Goal: Task Accomplishment & Management: Use online tool/utility

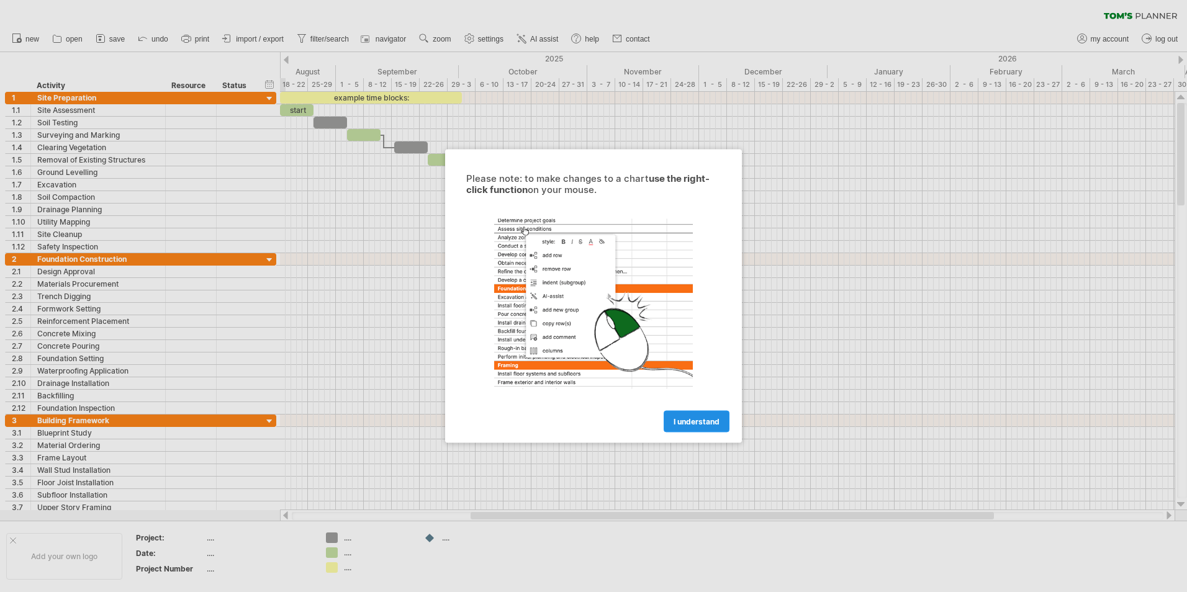
click at [708, 423] on span "I understand" at bounding box center [697, 421] width 46 height 9
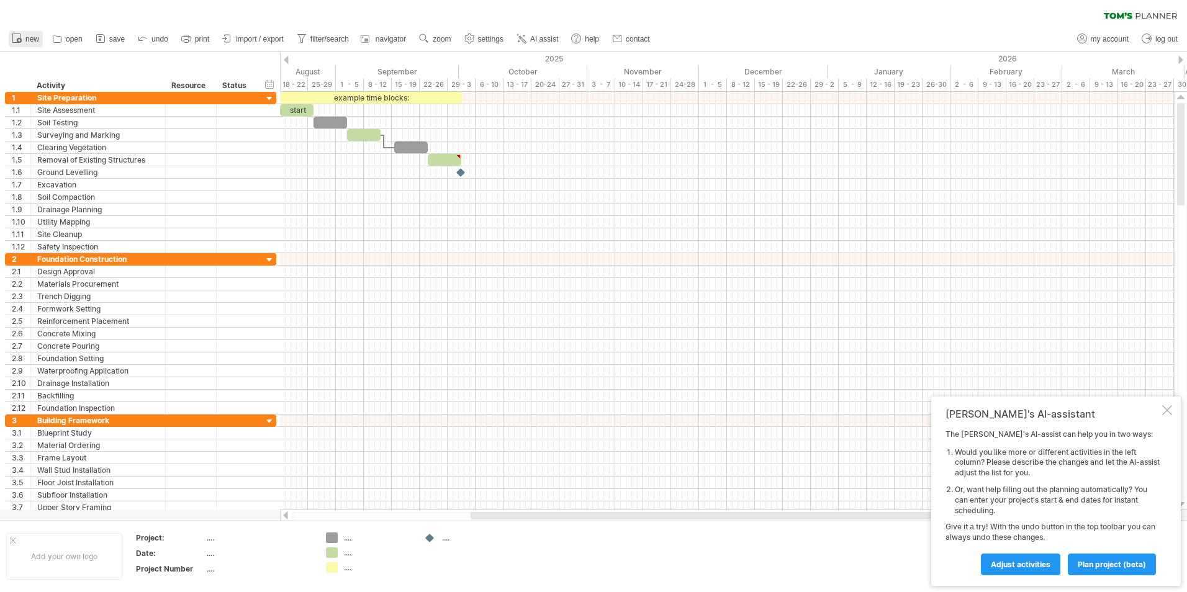
click at [13, 36] on rect at bounding box center [16, 38] width 7 height 9
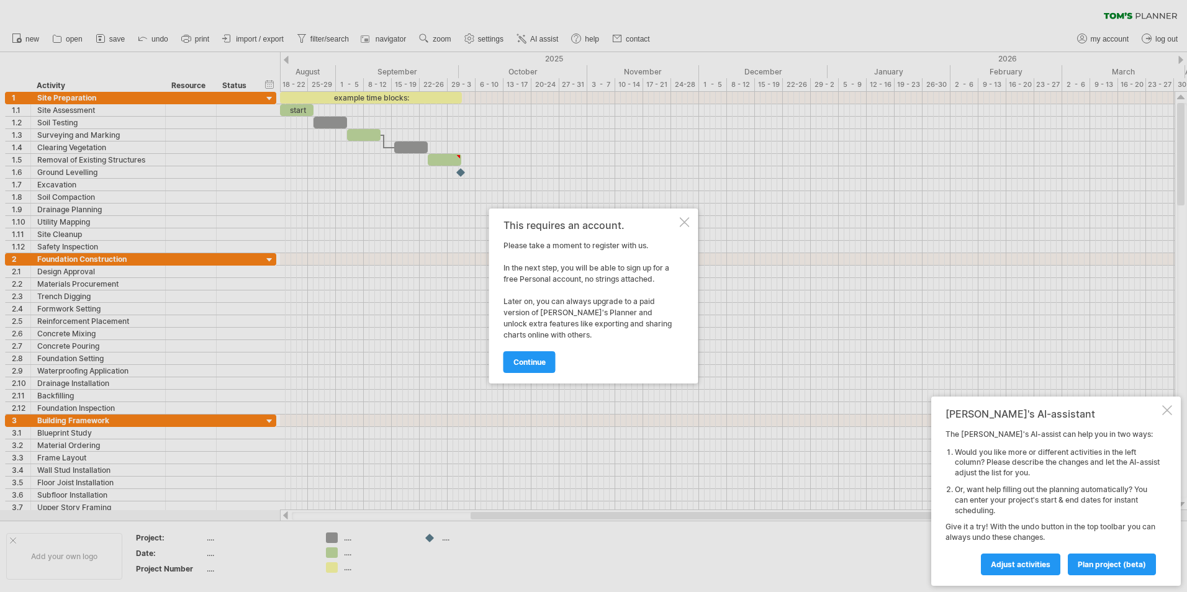
click at [684, 225] on div at bounding box center [685, 222] width 10 height 10
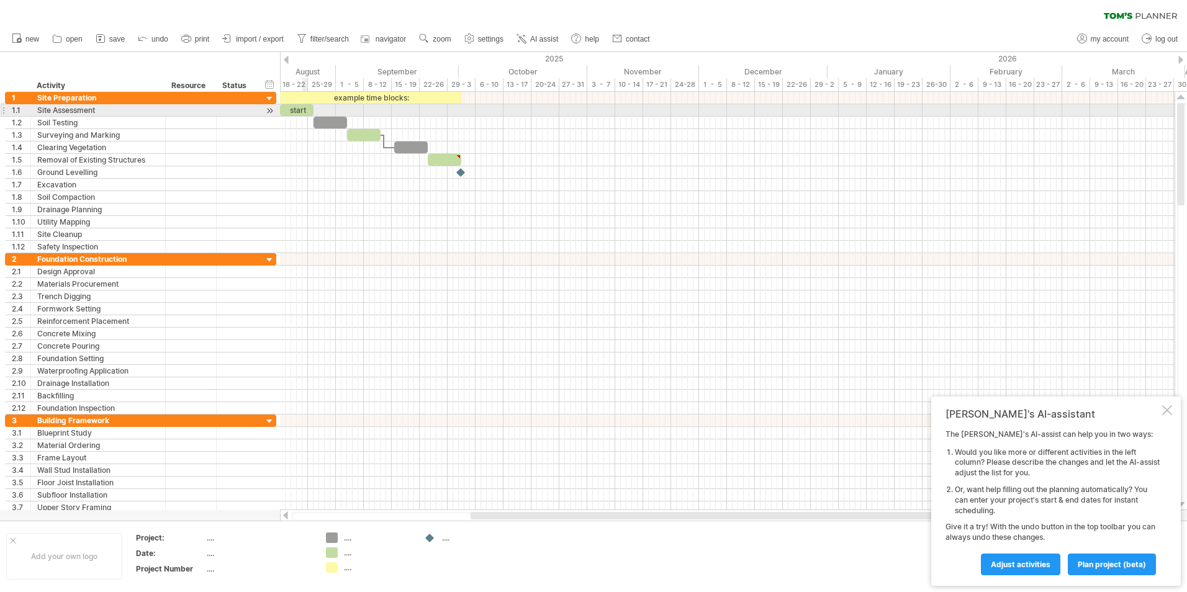
click at [302, 111] on div "start" at bounding box center [297, 110] width 34 height 12
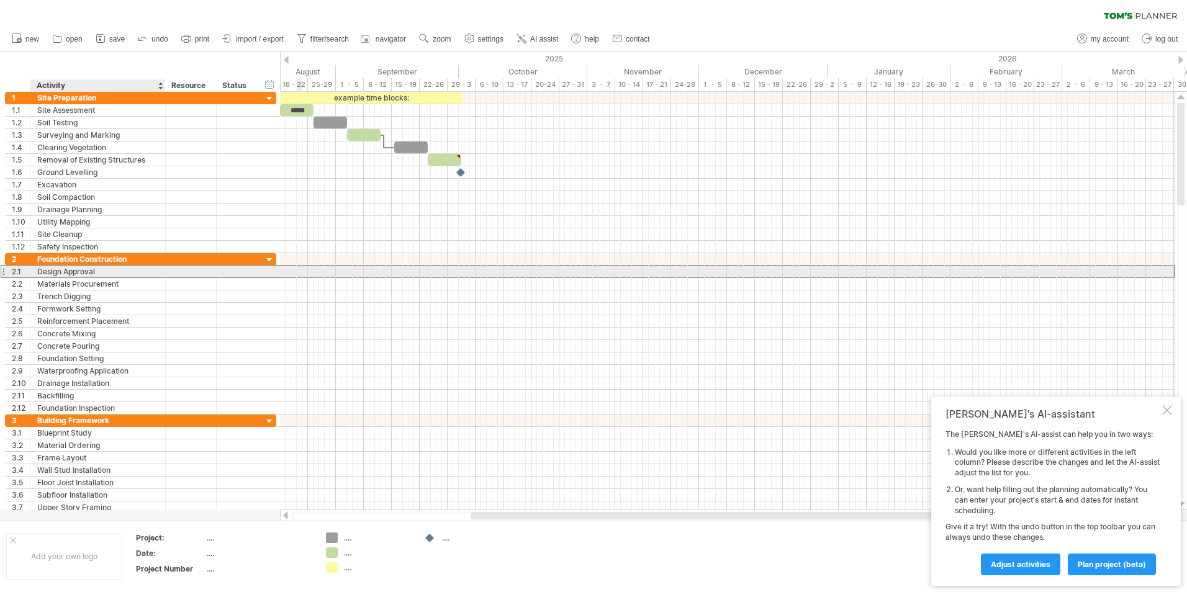
click at [88, 277] on div "Design Approval" at bounding box center [98, 272] width 122 height 12
click at [317, 268] on div at bounding box center [727, 271] width 895 height 13
click at [320, 273] on div at bounding box center [727, 272] width 895 height 12
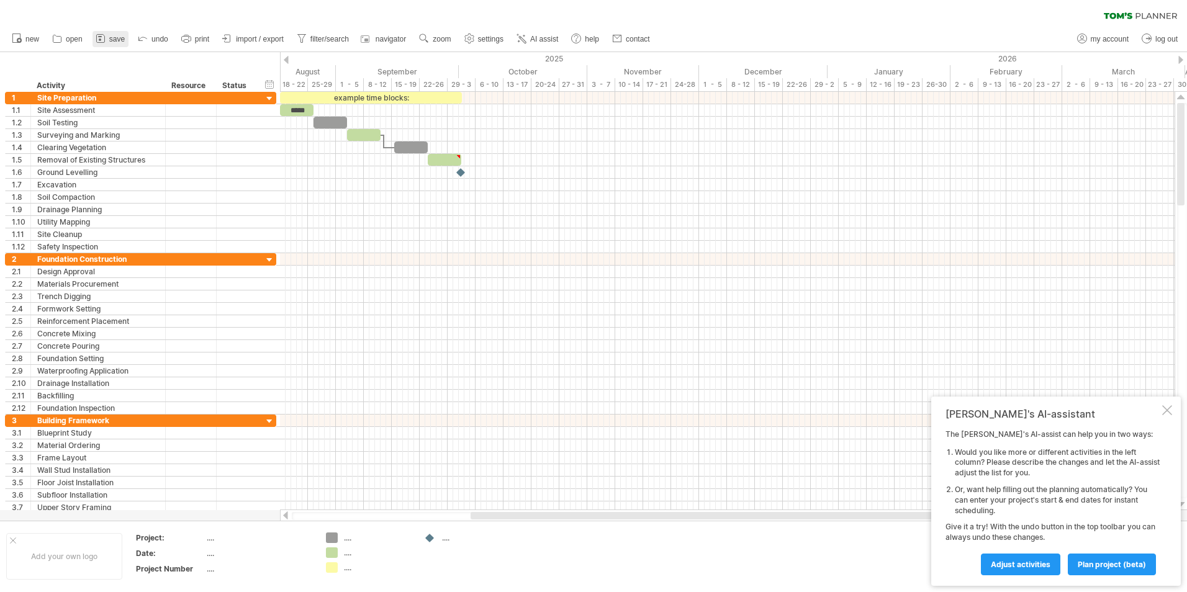
click at [115, 41] on span "save" at bounding box center [117, 39] width 16 height 9
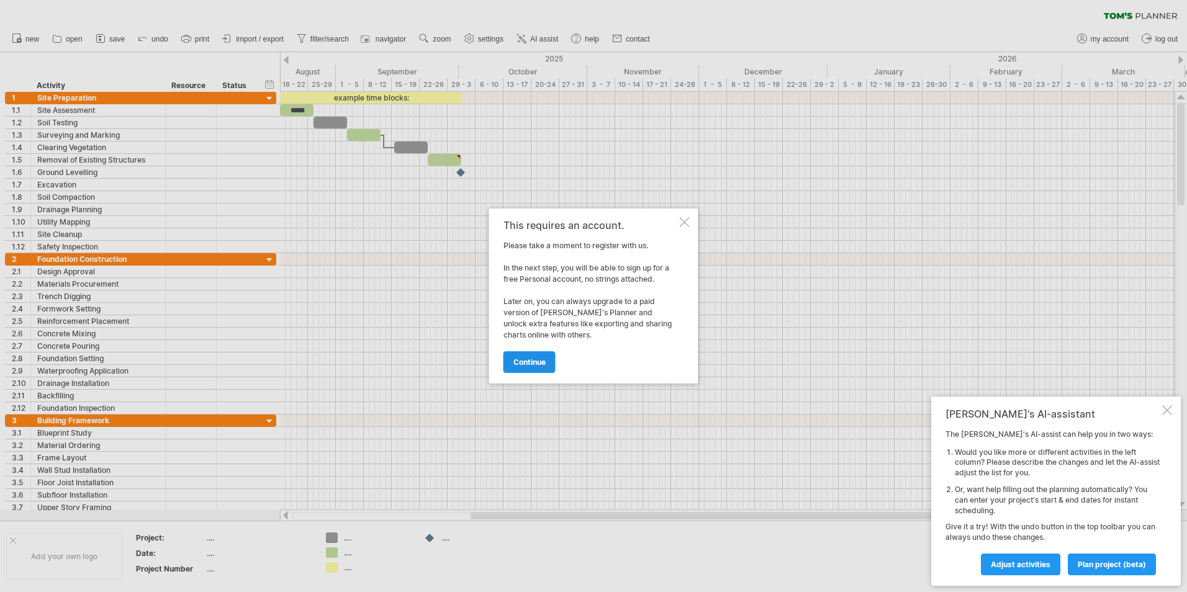
click at [541, 358] on span "continue" at bounding box center [530, 362] width 32 height 9
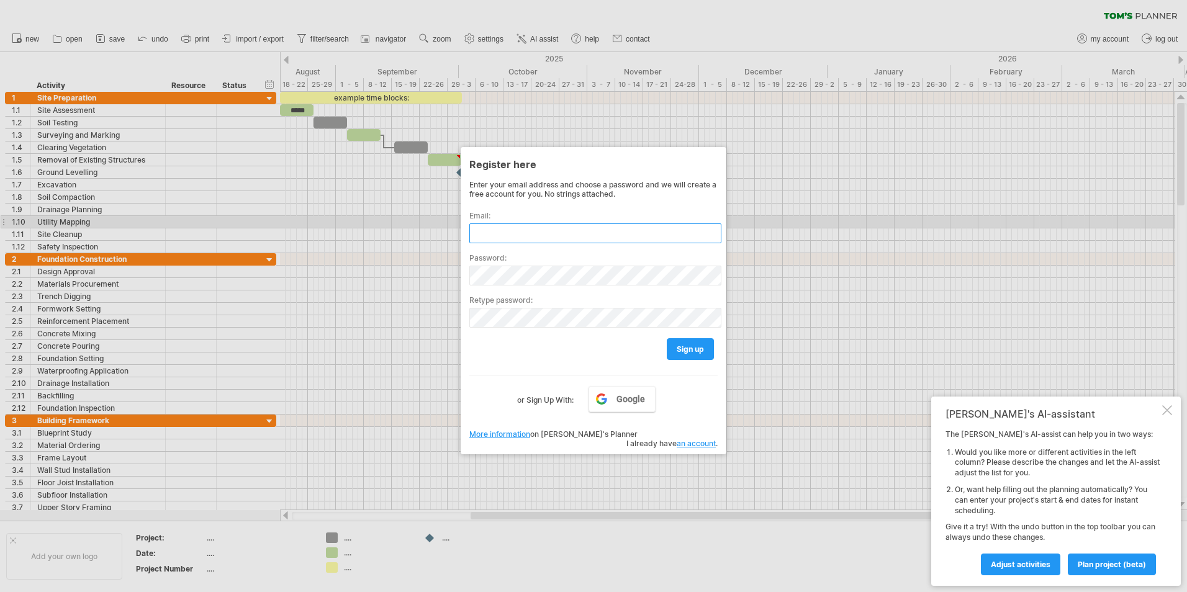
click at [517, 226] on input "text" at bounding box center [595, 234] width 252 height 20
type input "**********"
click at [696, 351] on span "sign up" at bounding box center [690, 349] width 27 height 9
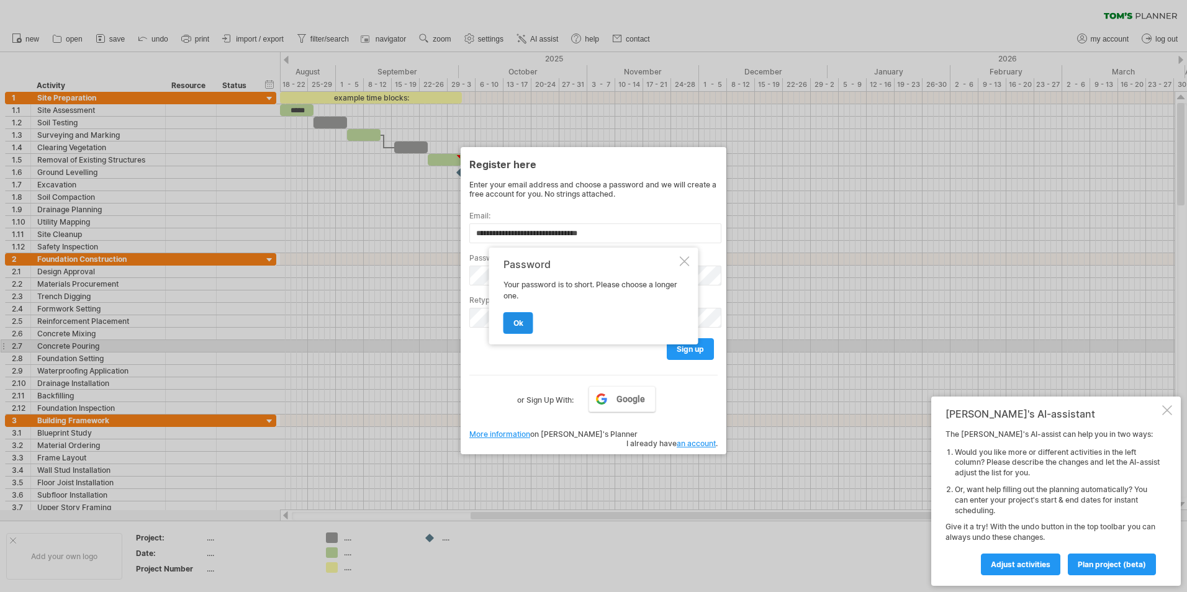
click at [529, 325] on link "ok" at bounding box center [519, 323] width 30 height 22
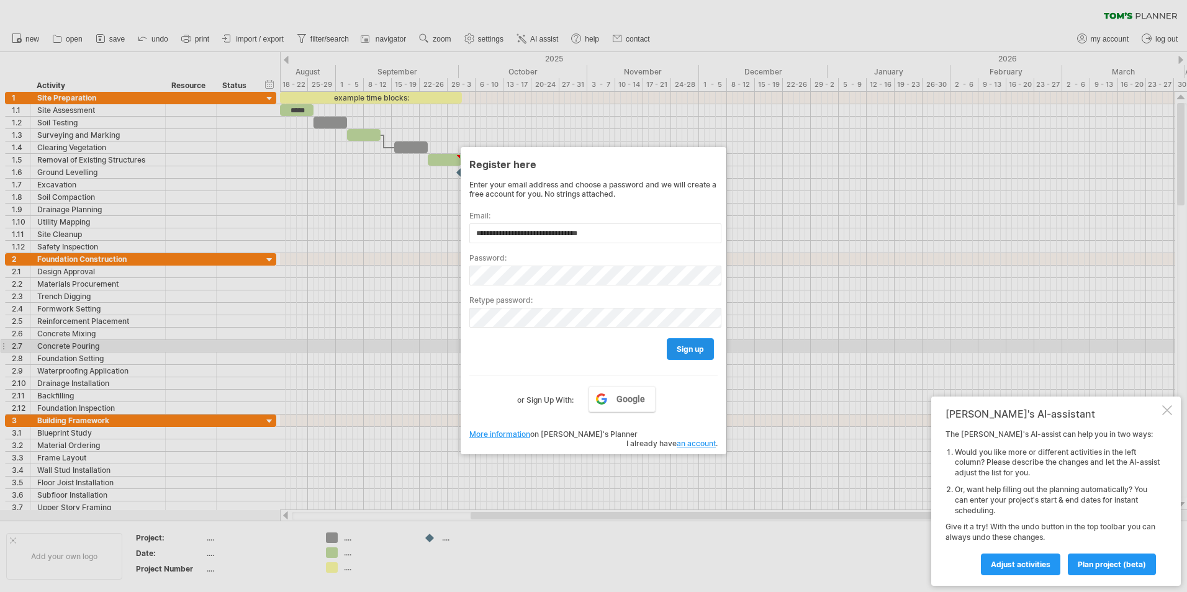
click at [691, 348] on span "sign up" at bounding box center [690, 349] width 27 height 9
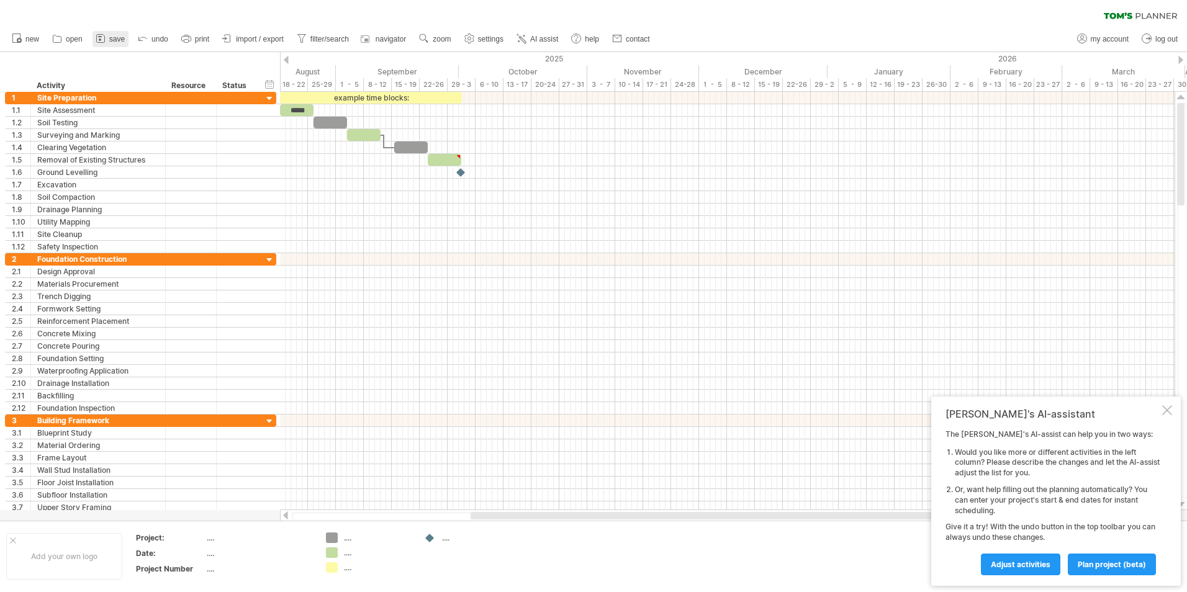
click at [109, 37] on span "save" at bounding box center [117, 39] width 16 height 9
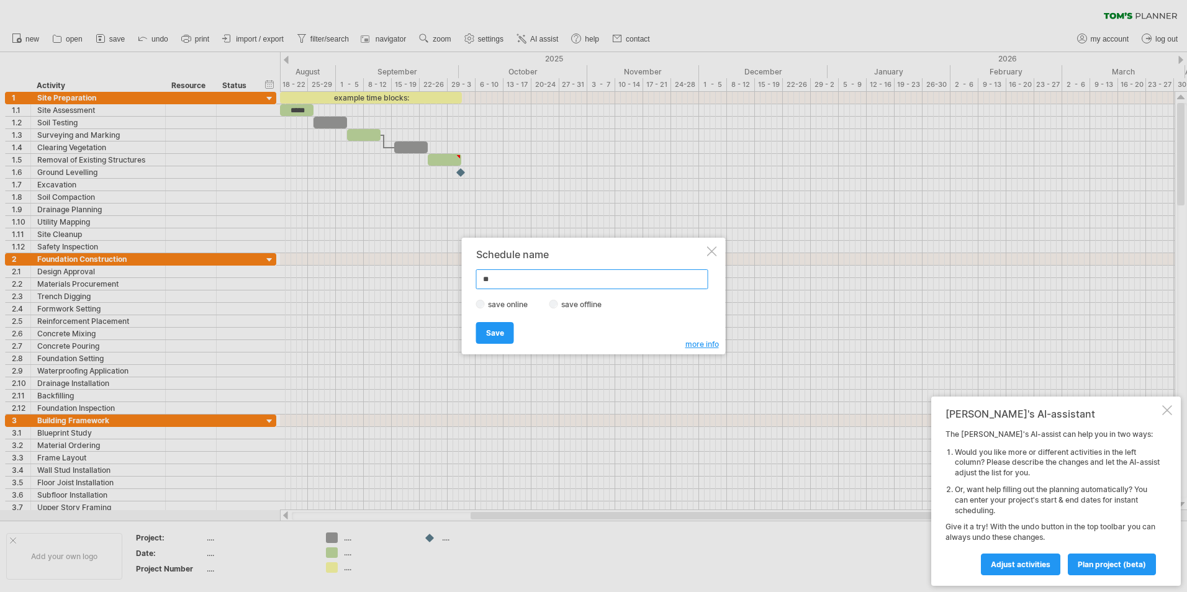
type input "*"
type input "****"
click at [489, 328] on link "Save" at bounding box center [495, 333] width 38 height 22
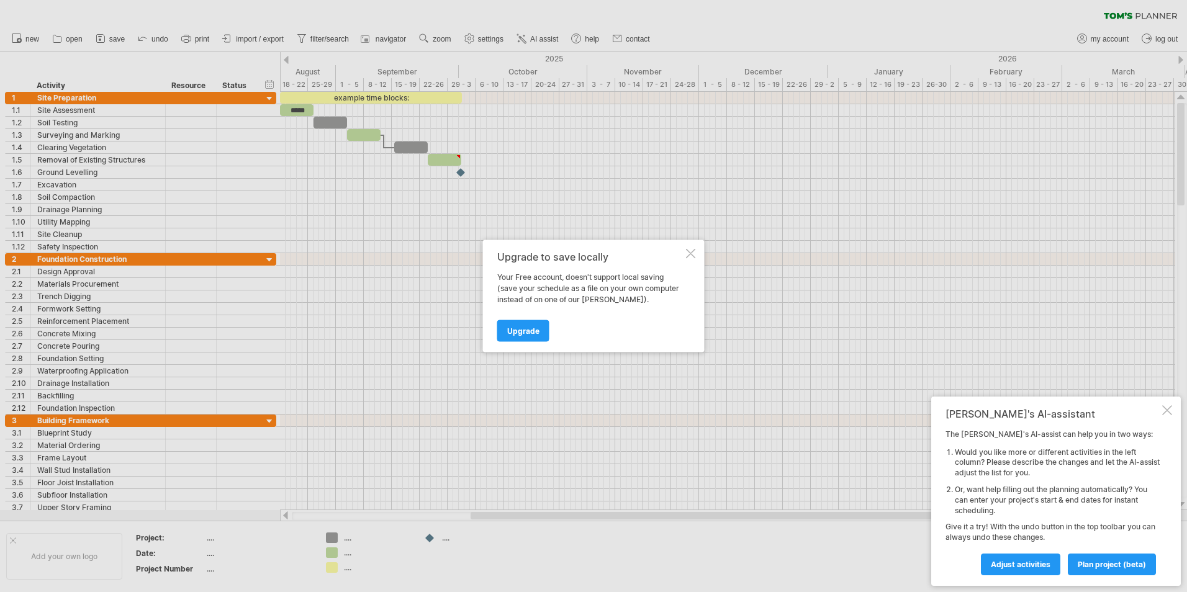
click at [692, 257] on div at bounding box center [691, 254] width 10 height 10
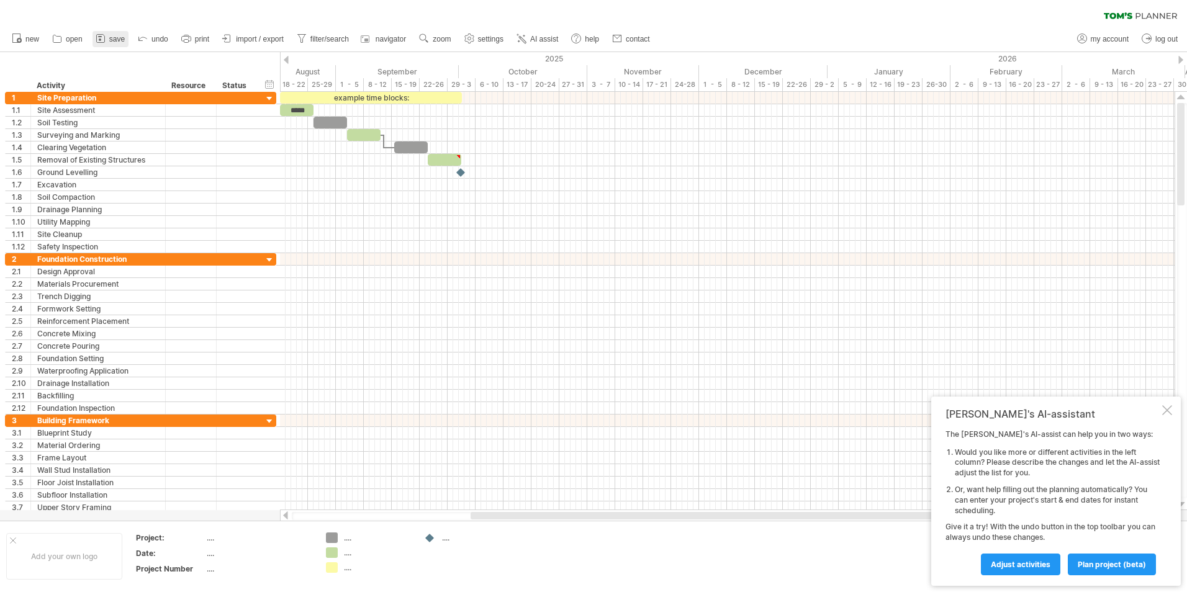
click at [117, 39] on span "save" at bounding box center [117, 39] width 16 height 9
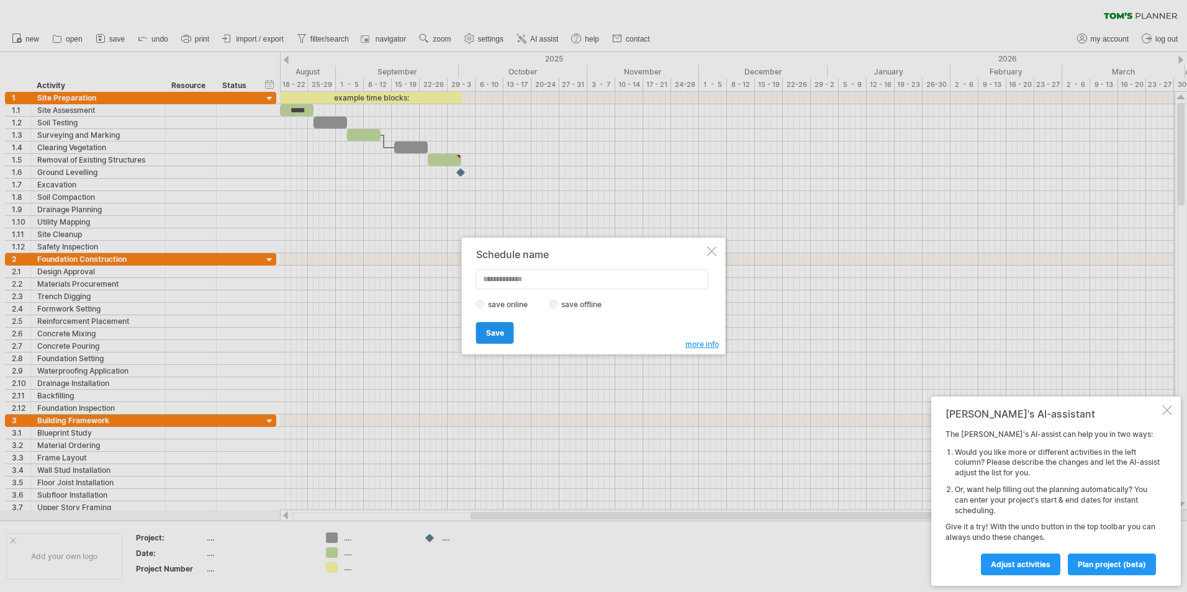
click at [497, 332] on span "Save" at bounding box center [495, 332] width 18 height 9
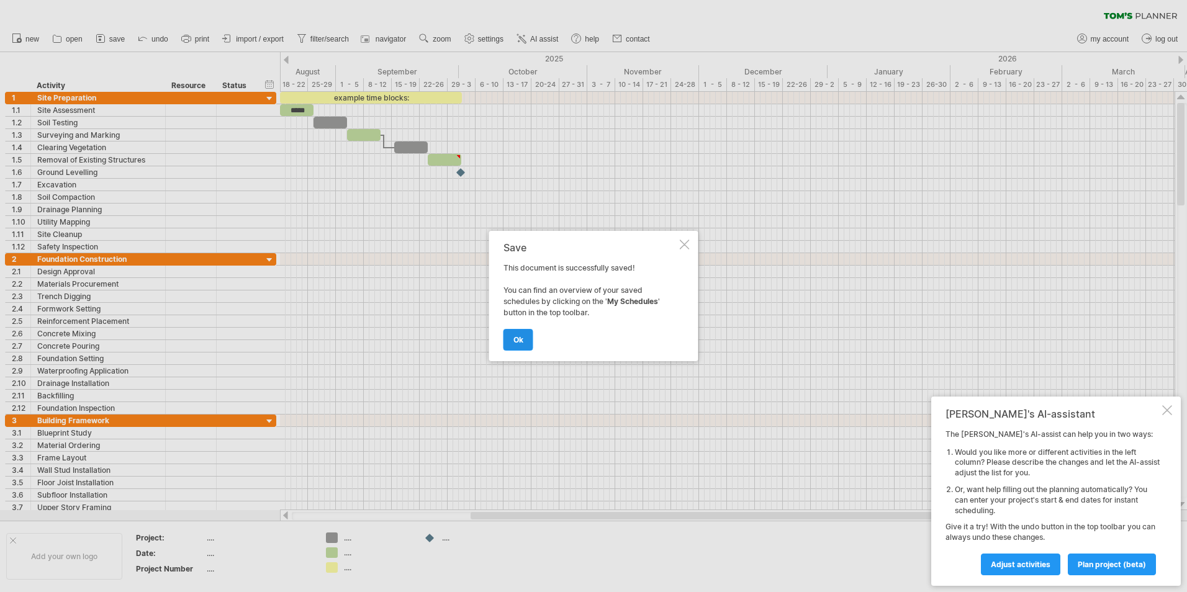
click at [517, 341] on span "ok" at bounding box center [519, 339] width 10 height 9
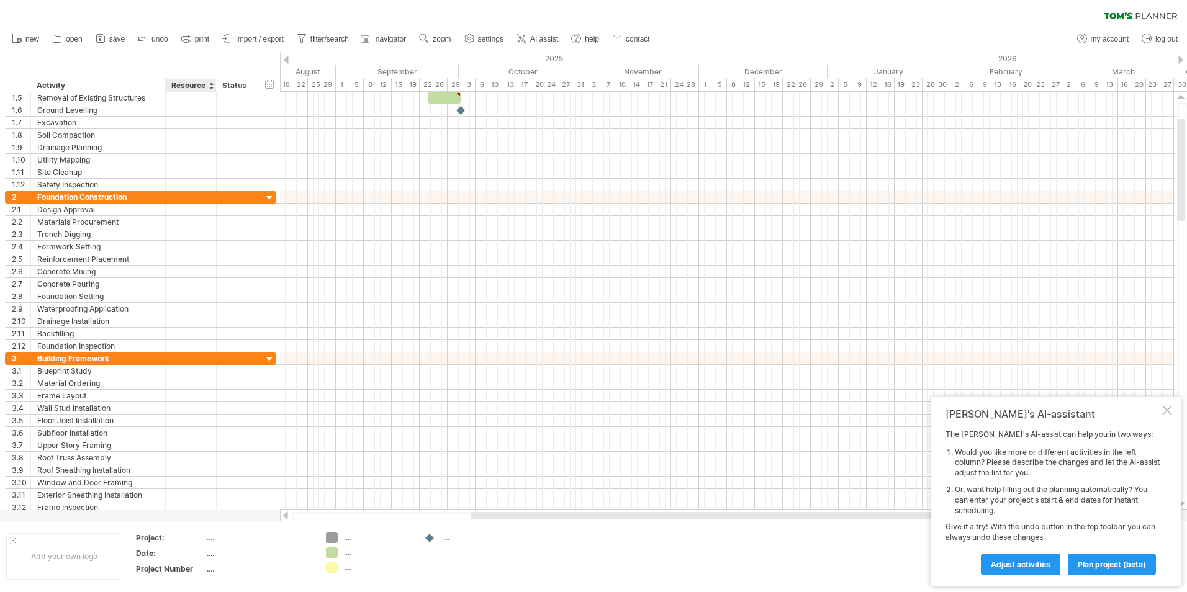
click at [208, 540] on div "...." at bounding box center [259, 538] width 104 height 11
type input "****"
click at [216, 554] on div "...." at bounding box center [259, 553] width 104 height 11
click at [225, 535] on div "Cote" at bounding box center [259, 538] width 104 height 11
type input "**********"
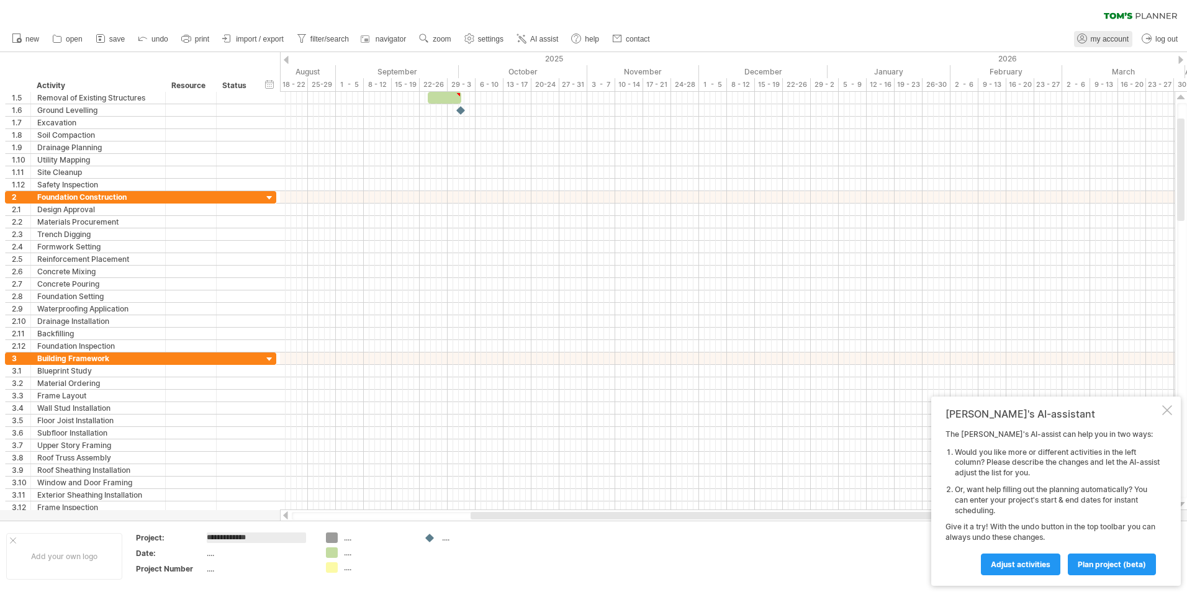
click at [1123, 38] on span "my account" at bounding box center [1110, 39] width 38 height 9
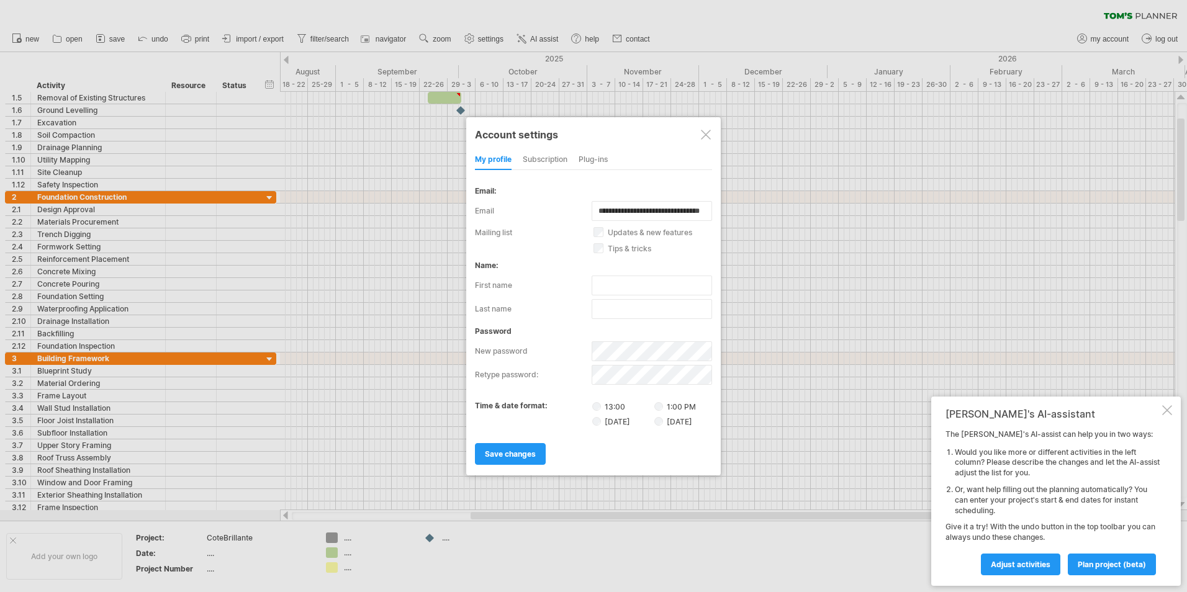
click at [543, 163] on div "subscription" at bounding box center [545, 160] width 45 height 20
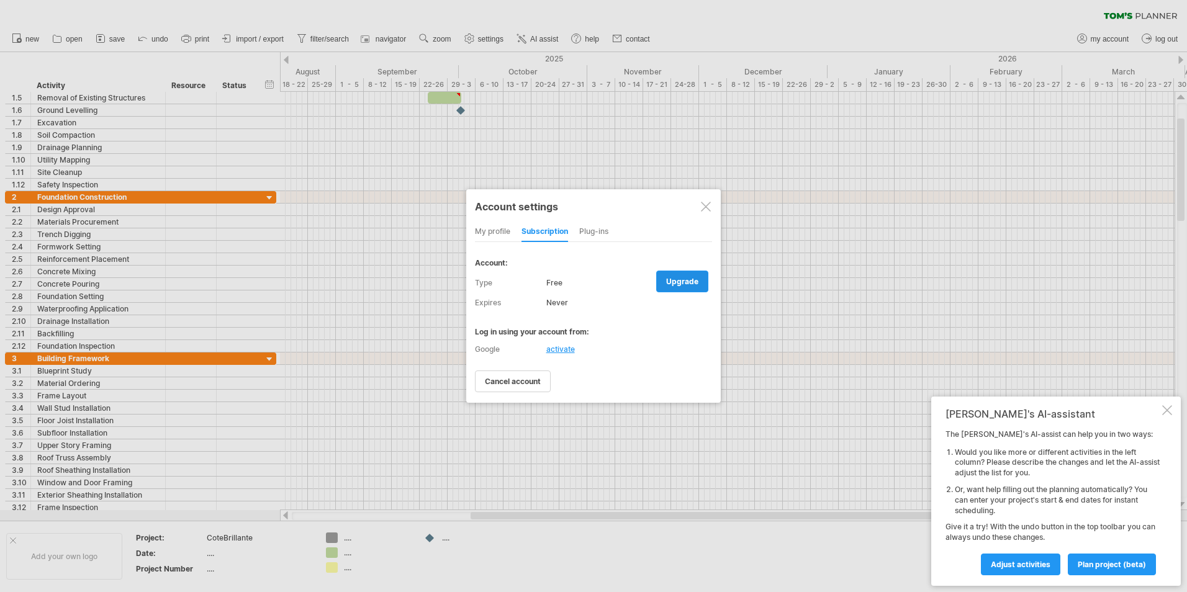
click at [679, 281] on span "upgrade" at bounding box center [682, 281] width 32 height 9
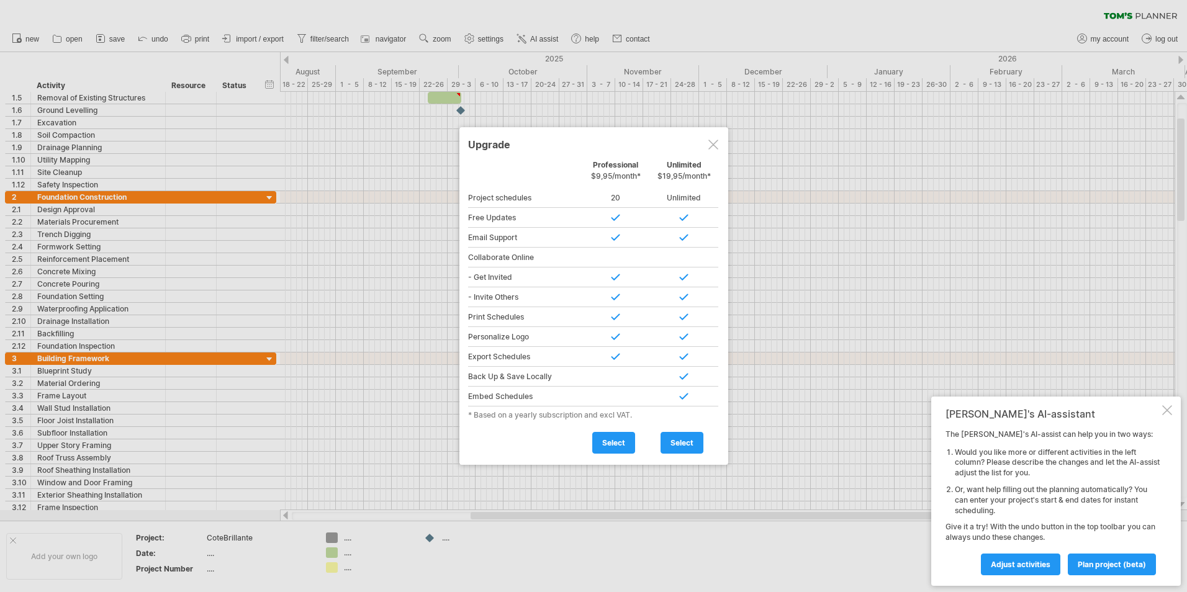
click at [1167, 412] on div at bounding box center [1167, 410] width 10 height 10
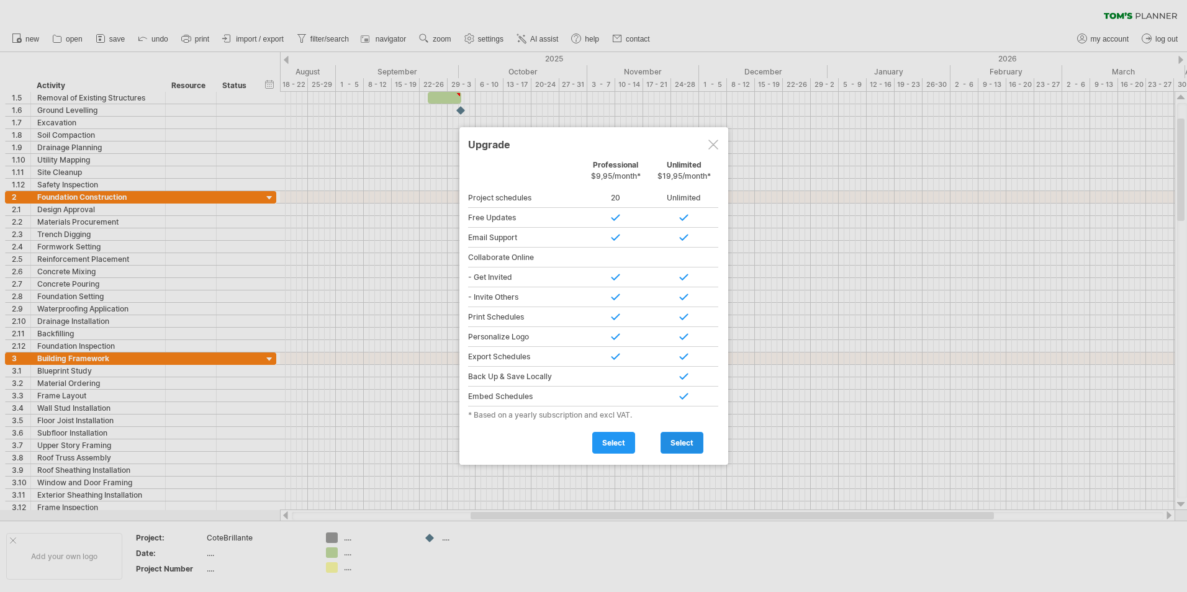
click at [699, 441] on link "select" at bounding box center [682, 443] width 43 height 22
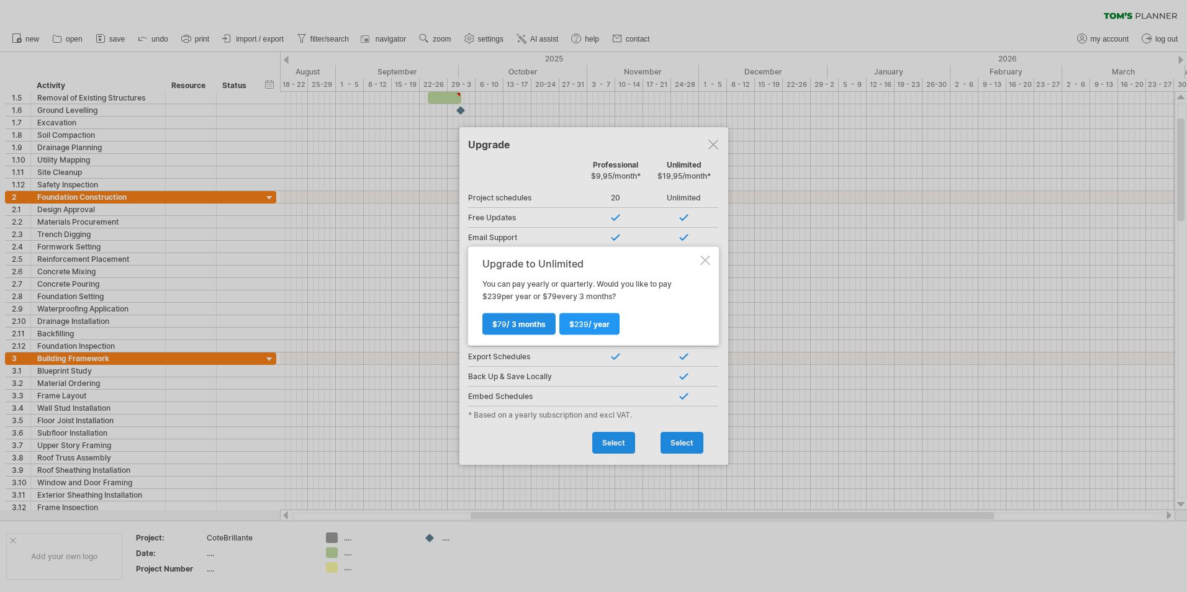
click at [500, 320] on link "$ 79 / 3 months" at bounding box center [518, 325] width 73 height 22
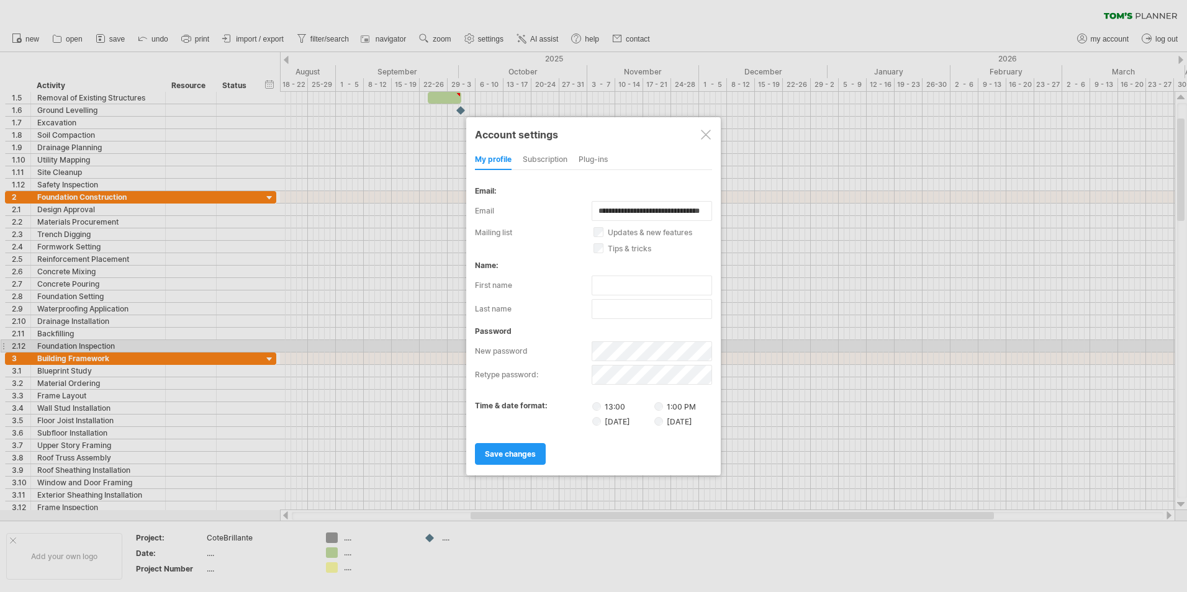
click at [686, 407] on label "1:00 PM" at bounding box center [675, 406] width 42 height 9
click at [670, 212] on input "**********" at bounding box center [652, 211] width 120 height 20
click at [672, 210] on input "**********" at bounding box center [652, 211] width 120 height 20
click at [653, 210] on input "**********" at bounding box center [652, 211] width 120 height 20
click at [682, 210] on input "**********" at bounding box center [652, 211] width 120 height 20
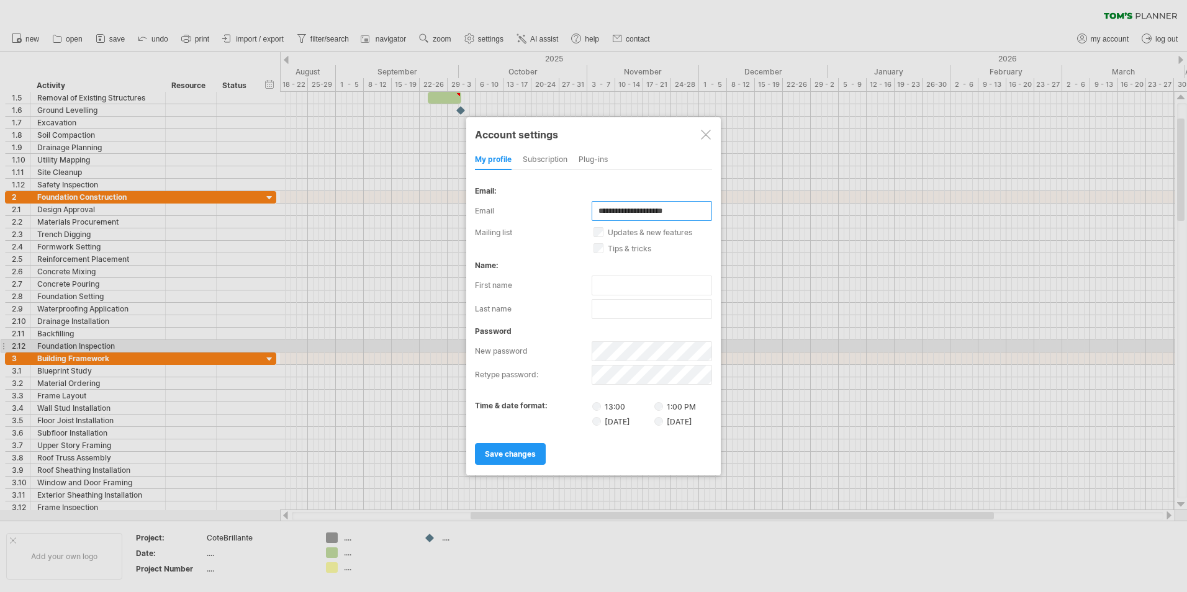
click at [687, 209] on input "**********" at bounding box center [652, 211] width 120 height 20
click at [703, 134] on div at bounding box center [706, 135] width 10 height 10
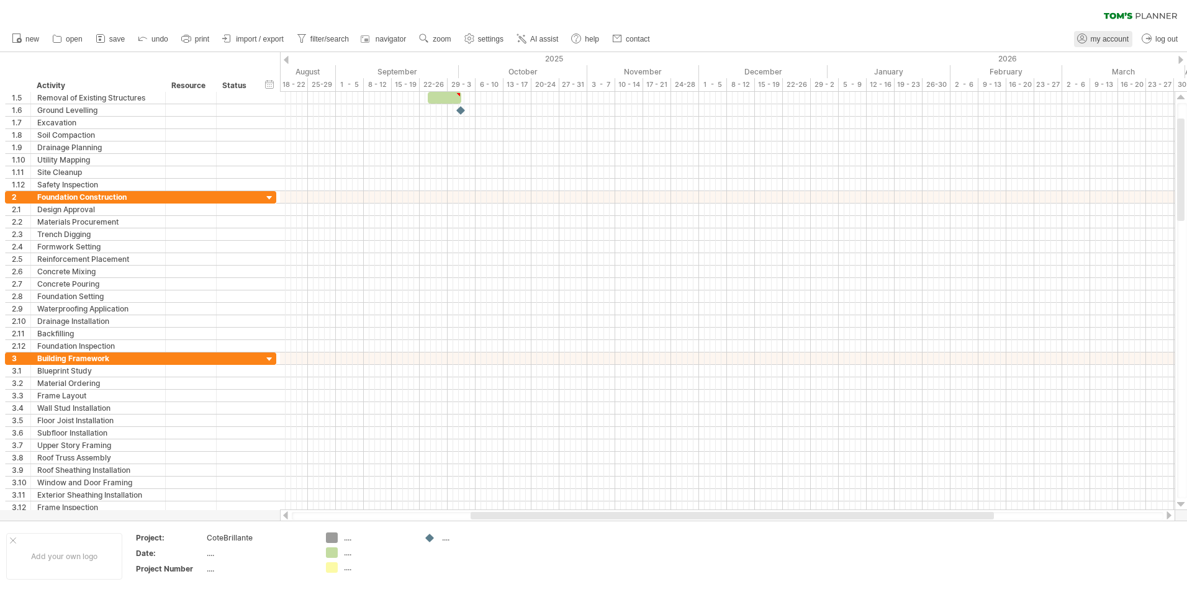
click at [1114, 41] on span "my account" at bounding box center [1110, 39] width 38 height 9
type input "**********"
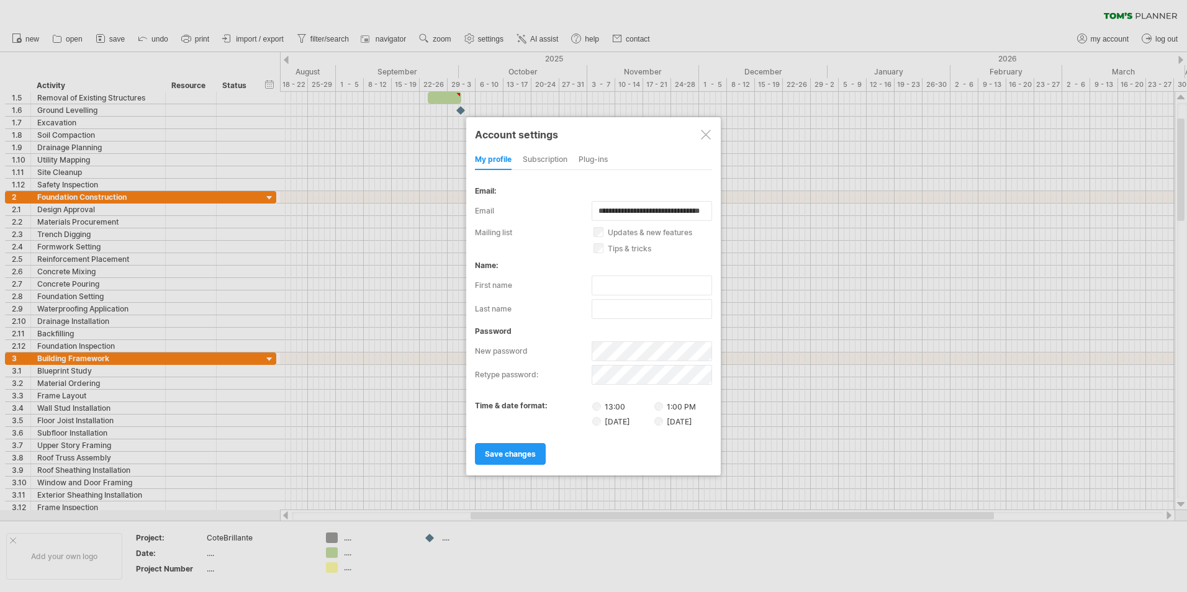
click at [706, 130] on div at bounding box center [706, 135] width 10 height 10
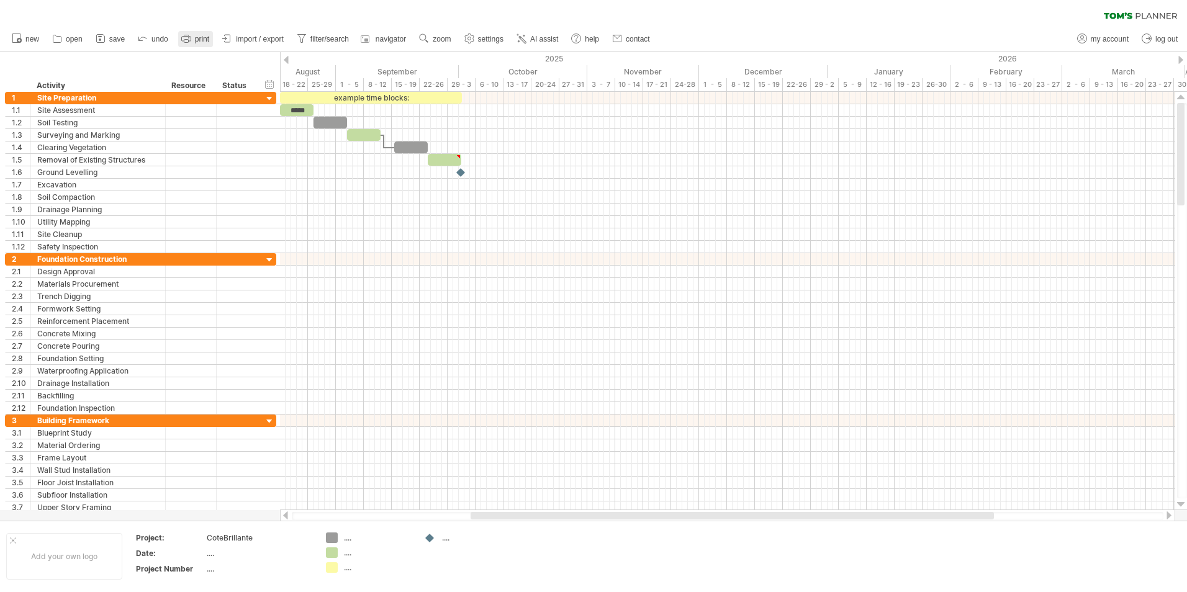
click at [192, 38] on icon at bounding box center [186, 38] width 12 height 12
select select "**"
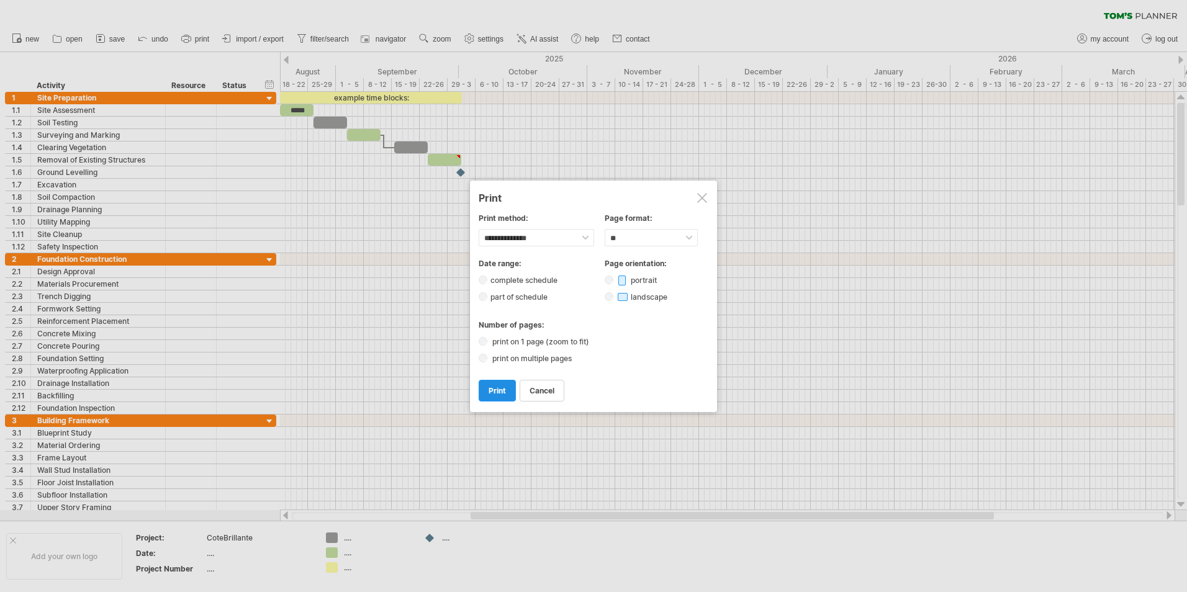
click at [499, 391] on span "print" at bounding box center [497, 390] width 17 height 9
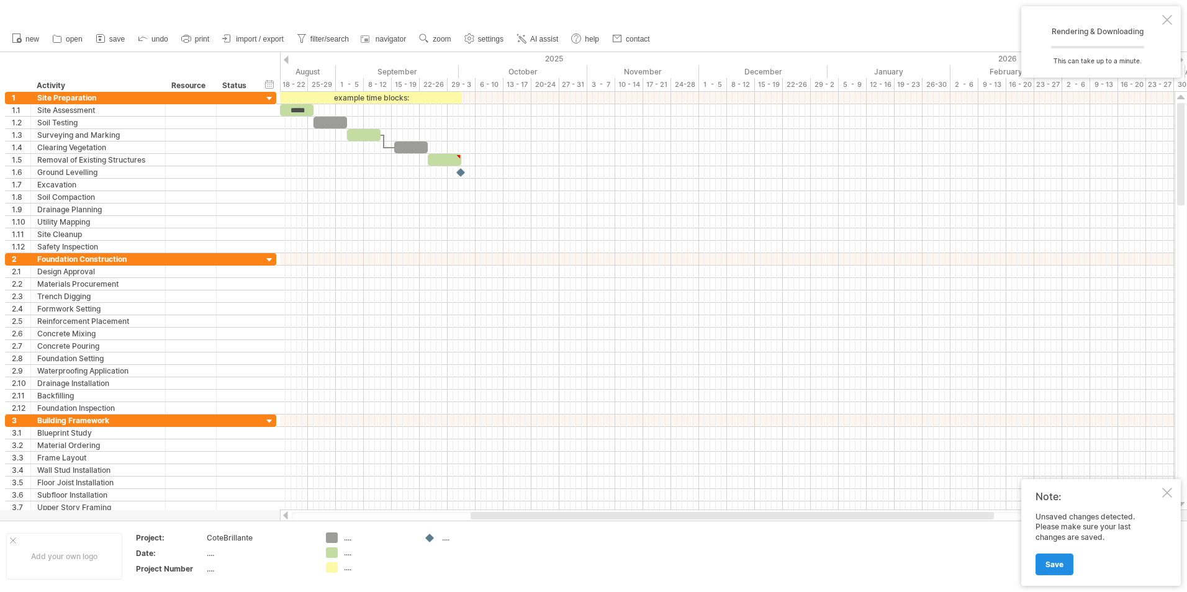
click at [1066, 569] on link "Save" at bounding box center [1055, 565] width 38 height 22
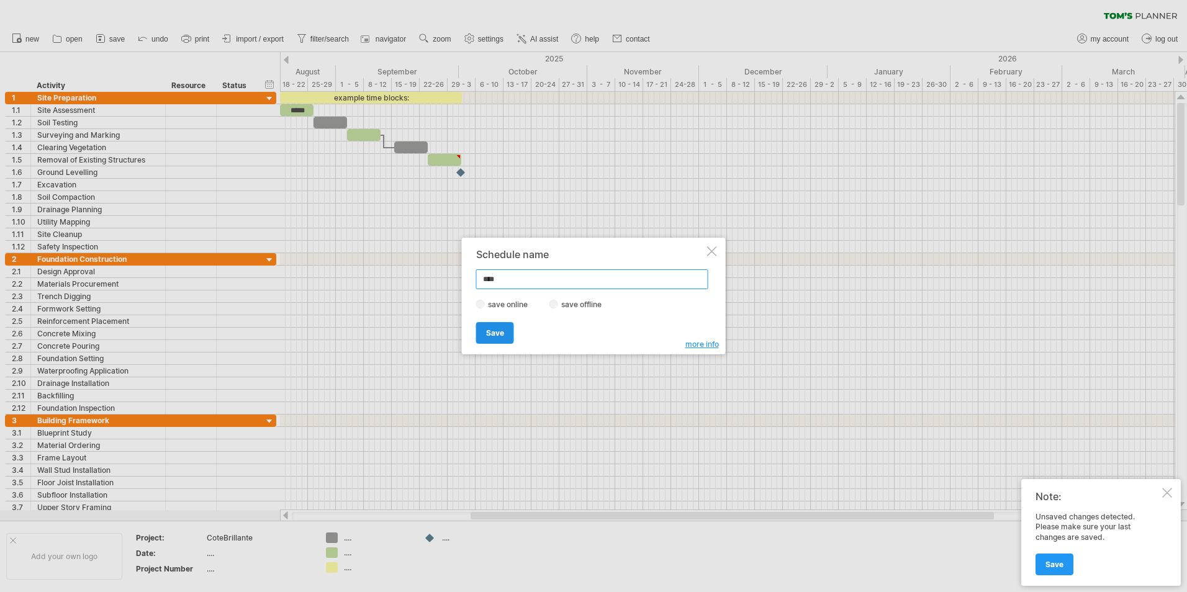
type input "****"
click at [492, 336] on span "Save" at bounding box center [495, 332] width 18 height 9
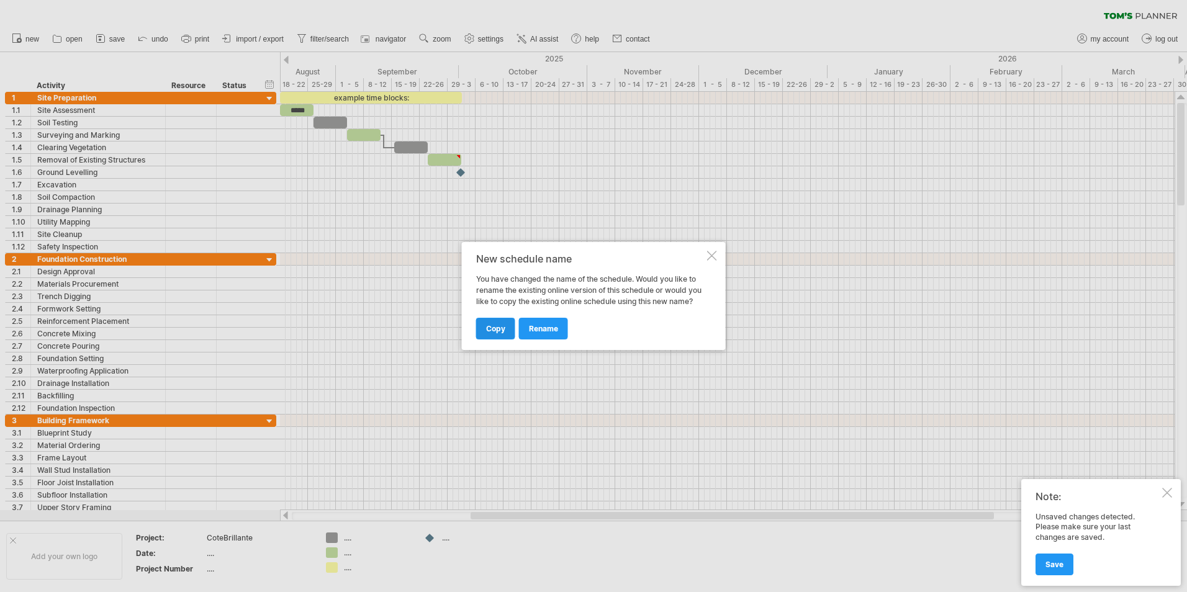
click at [505, 327] on link "copy" at bounding box center [495, 329] width 39 height 22
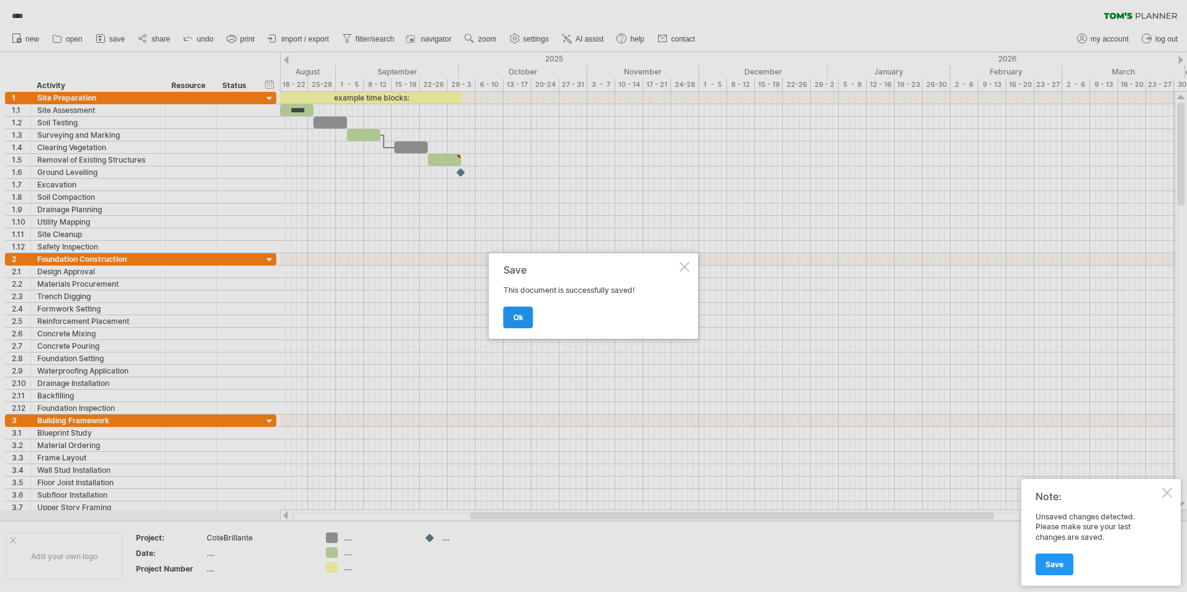
click at [508, 322] on link "ok" at bounding box center [519, 318] width 30 height 22
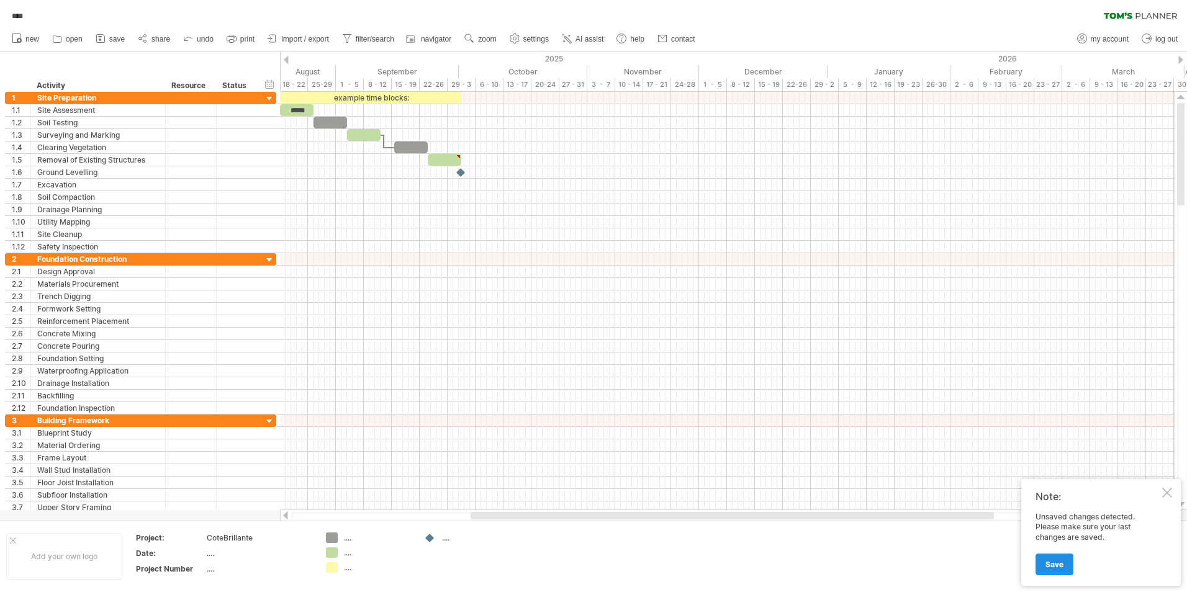
click at [1059, 571] on link "Save" at bounding box center [1055, 565] width 38 height 22
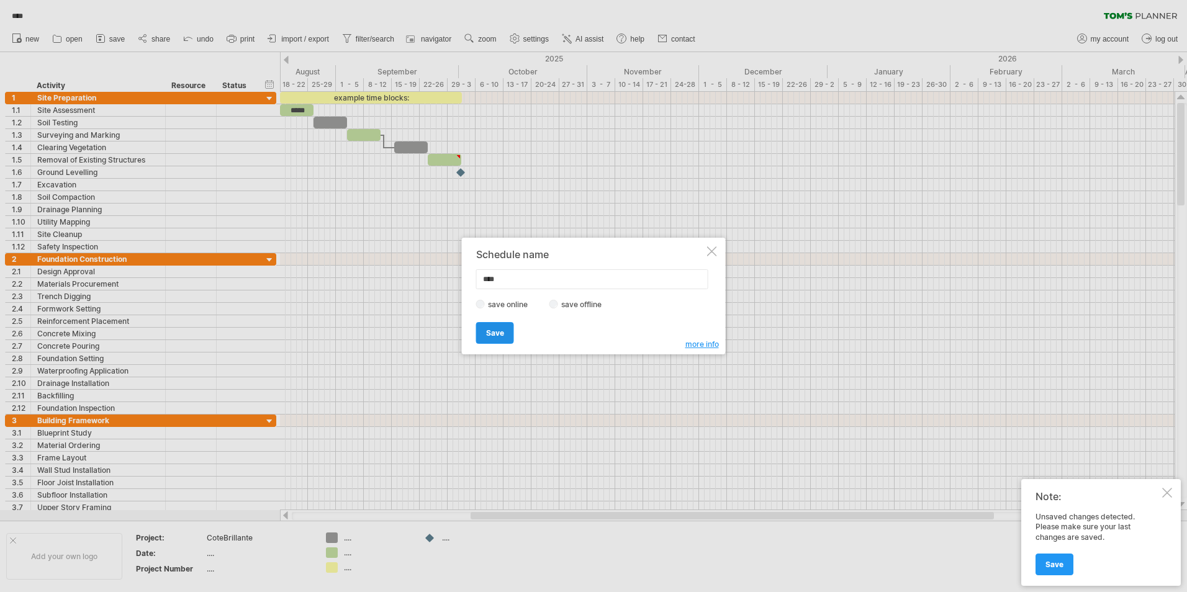
click at [491, 329] on span "Save" at bounding box center [495, 332] width 18 height 9
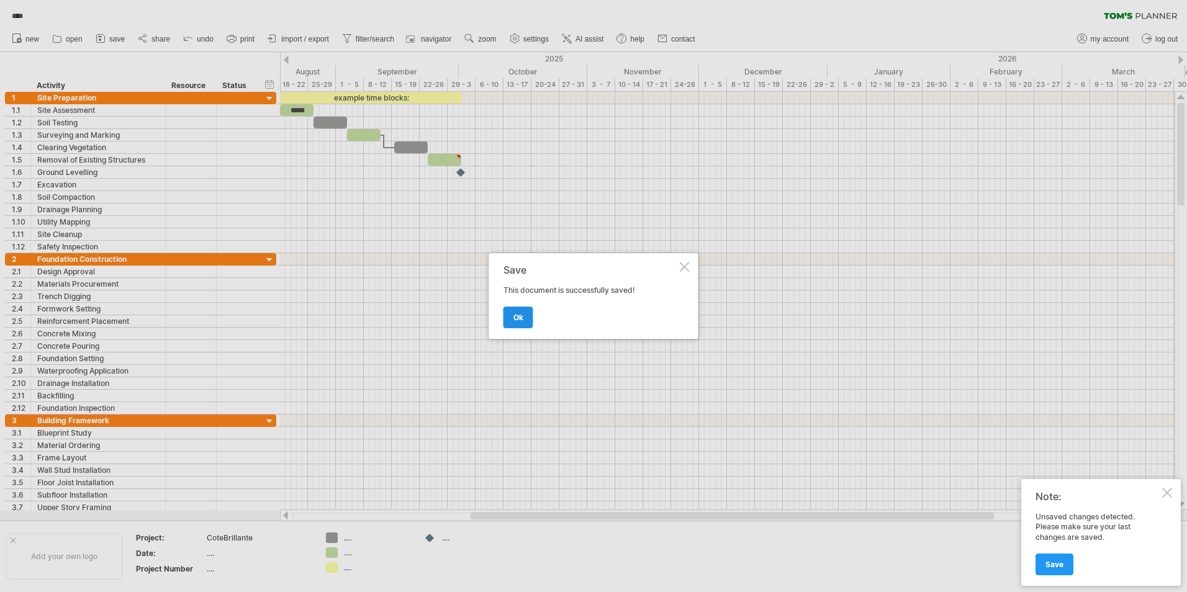
click at [516, 322] on link "ok" at bounding box center [519, 318] width 30 height 22
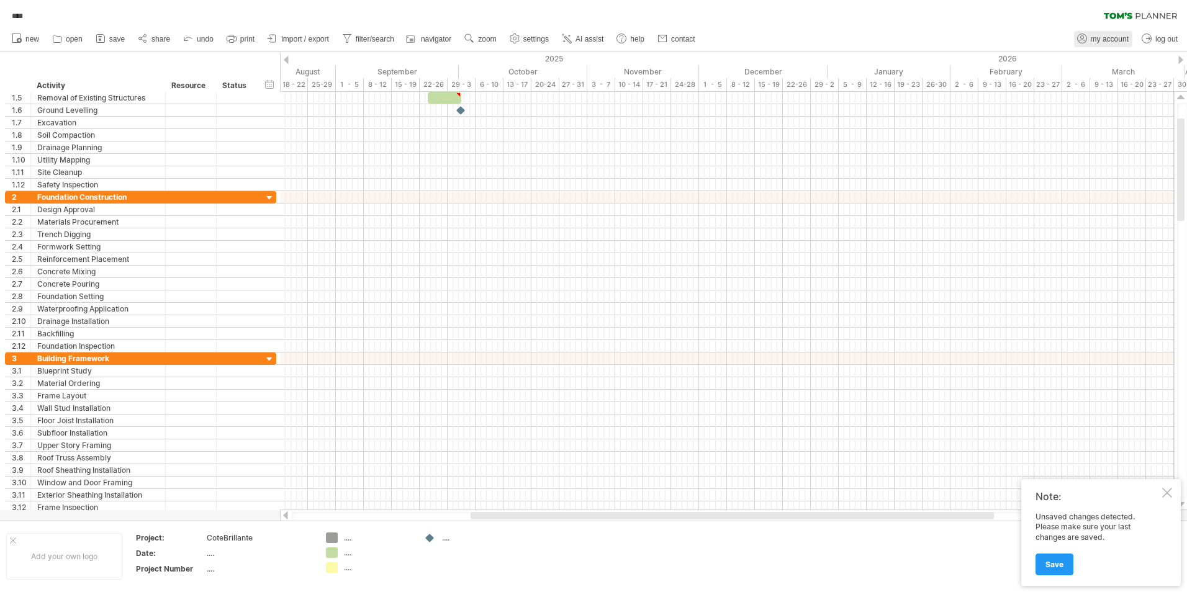
click at [1129, 34] on link "my account" at bounding box center [1103, 39] width 58 height 16
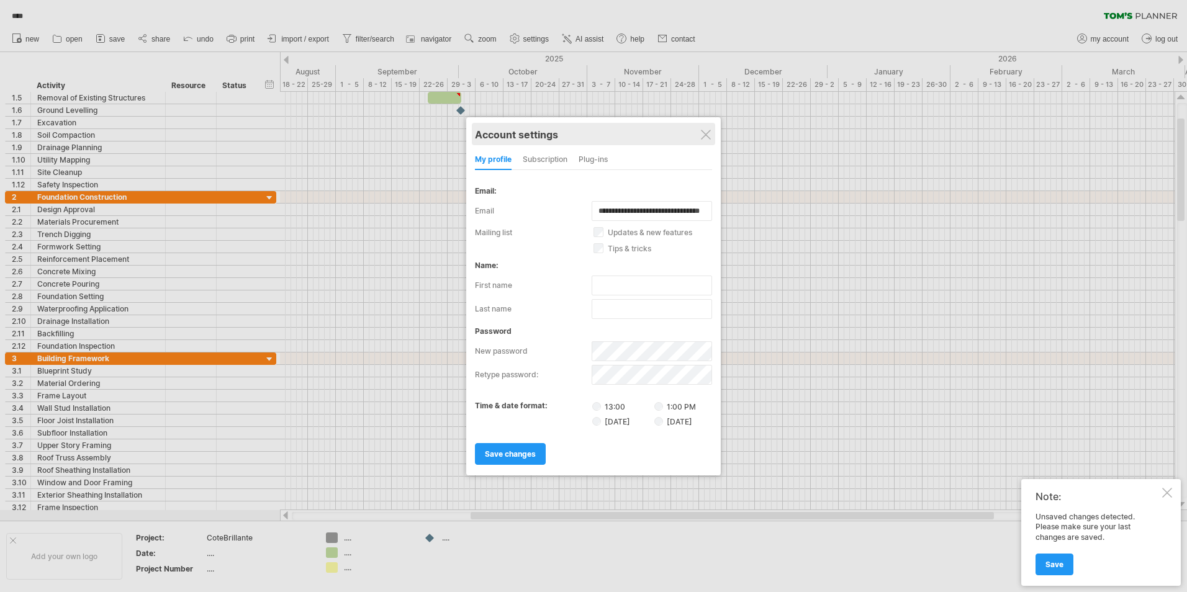
click at [707, 142] on div "Account settings" at bounding box center [593, 134] width 237 height 22
click at [707, 132] on div at bounding box center [706, 135] width 10 height 10
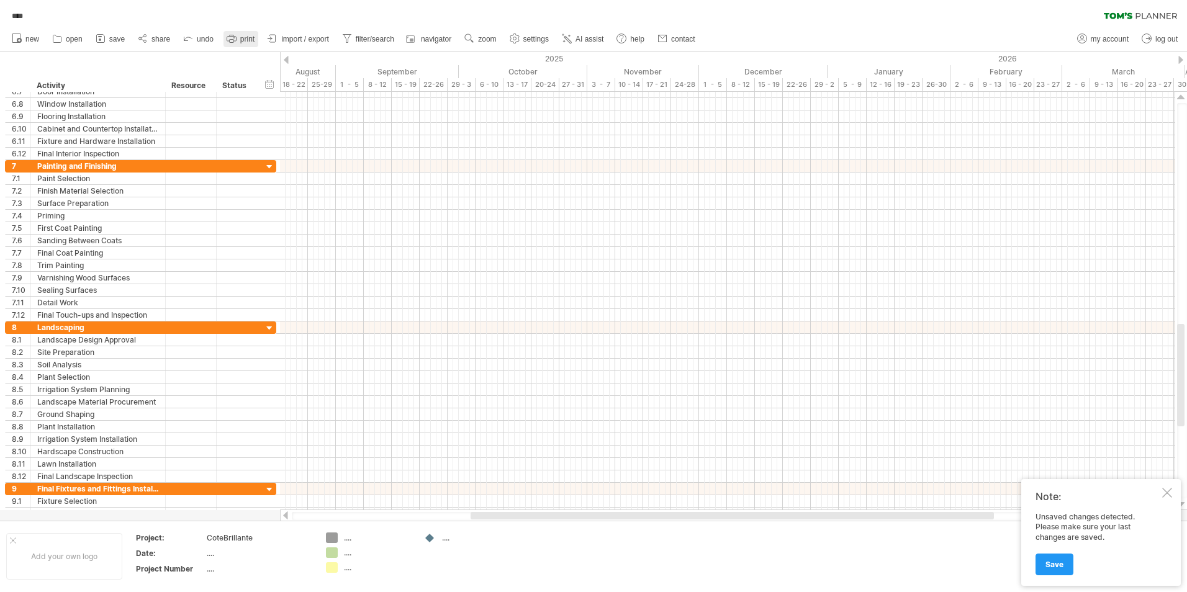
click at [243, 38] on span "print" at bounding box center [247, 39] width 14 height 9
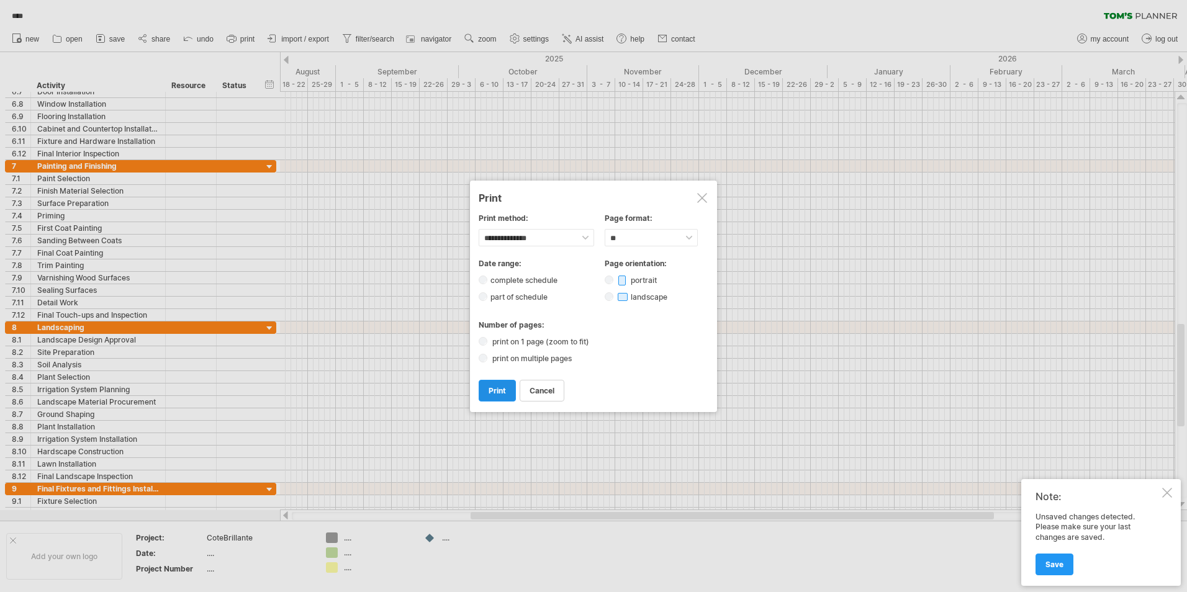
click at [502, 394] on span "print" at bounding box center [497, 390] width 17 height 9
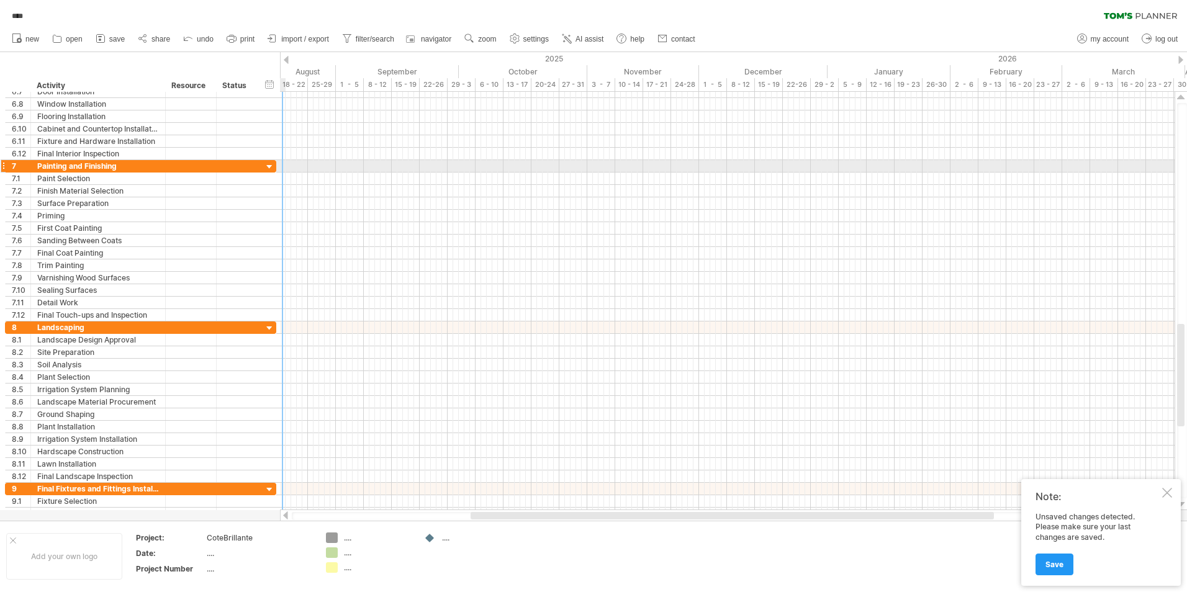
click at [269, 165] on div at bounding box center [270, 167] width 12 height 12
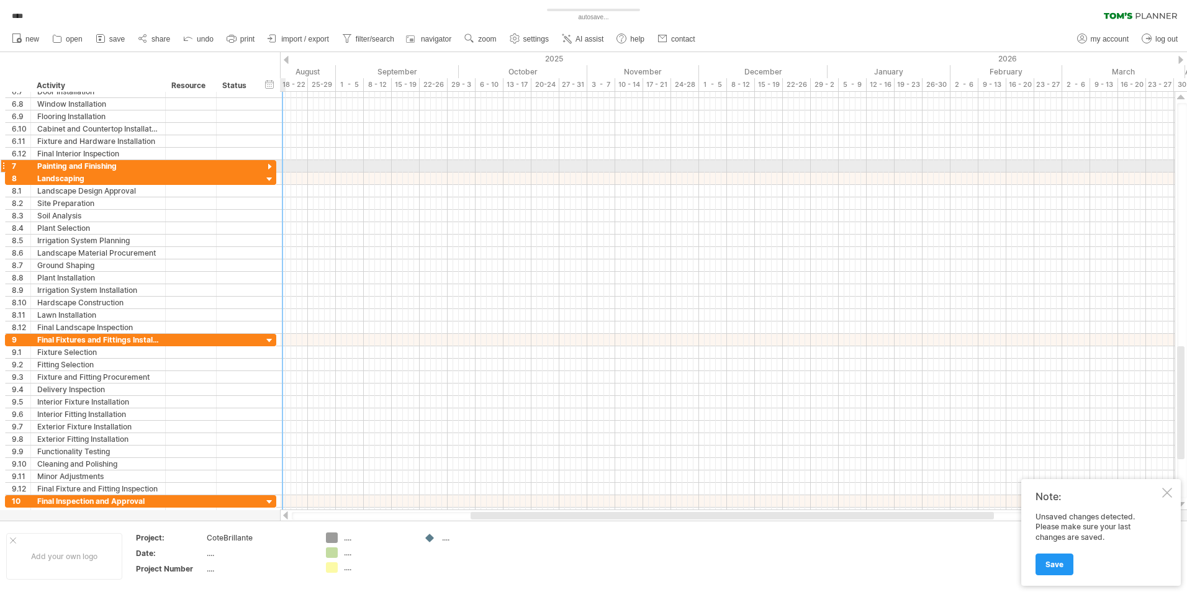
click at [269, 165] on div at bounding box center [270, 167] width 12 height 12
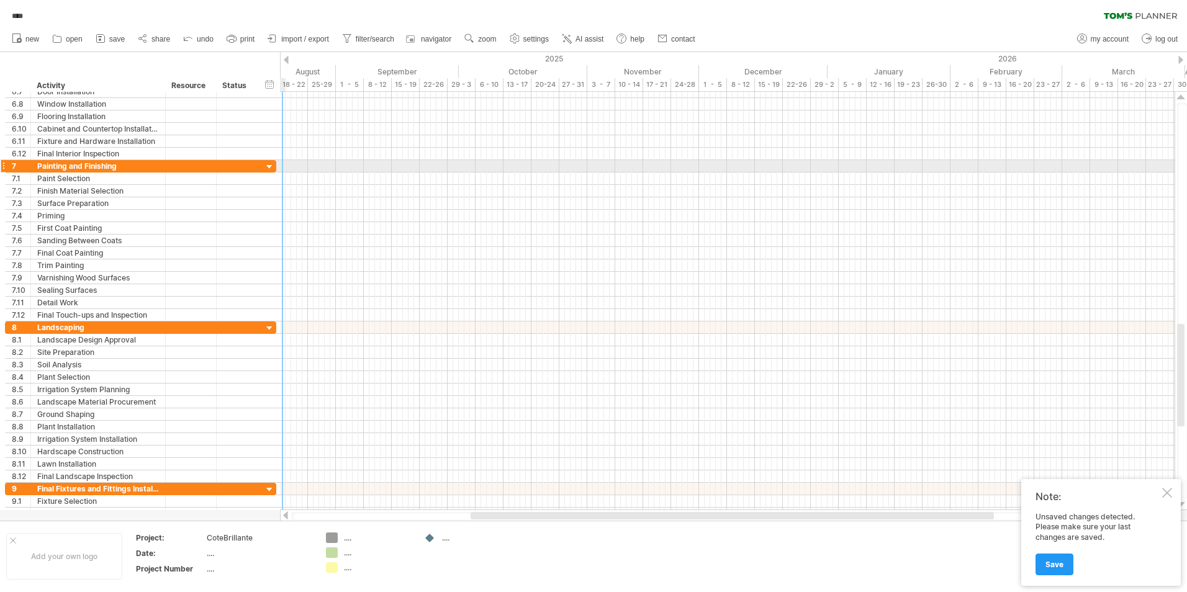
click at [269, 165] on div at bounding box center [270, 167] width 12 height 12
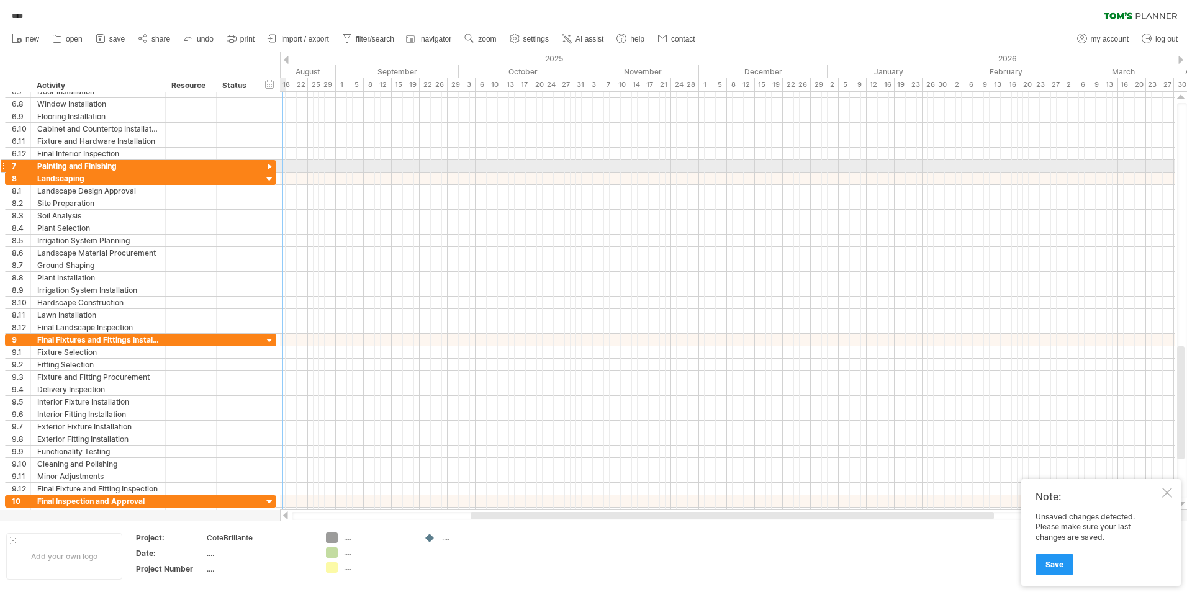
click at [269, 165] on div at bounding box center [270, 167] width 12 height 12
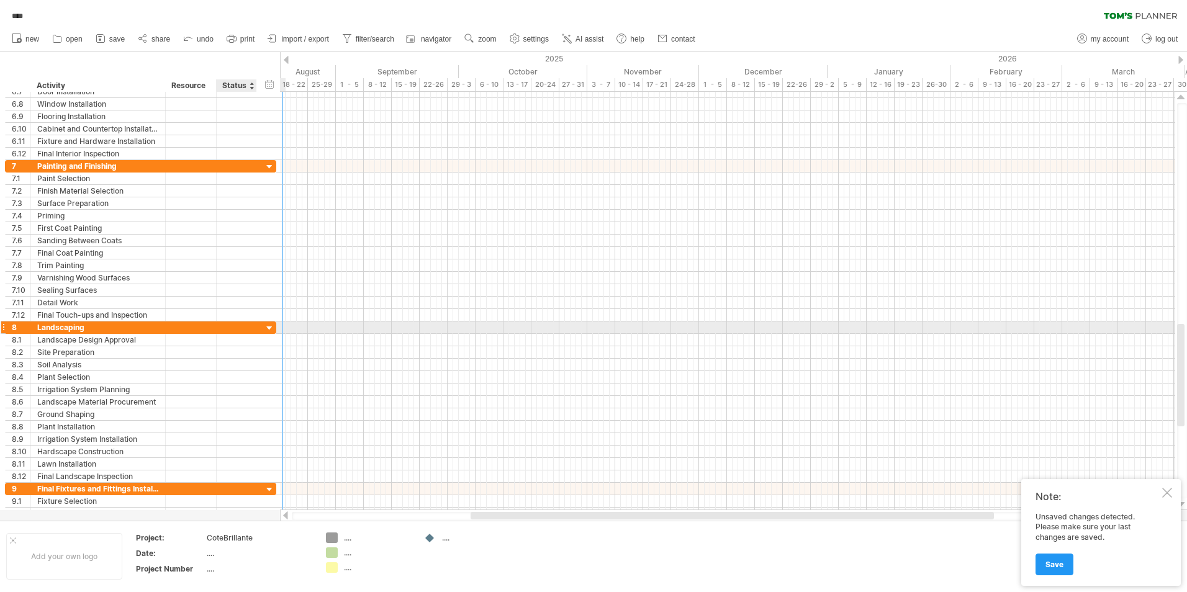
click at [267, 327] on div at bounding box center [270, 329] width 12 height 12
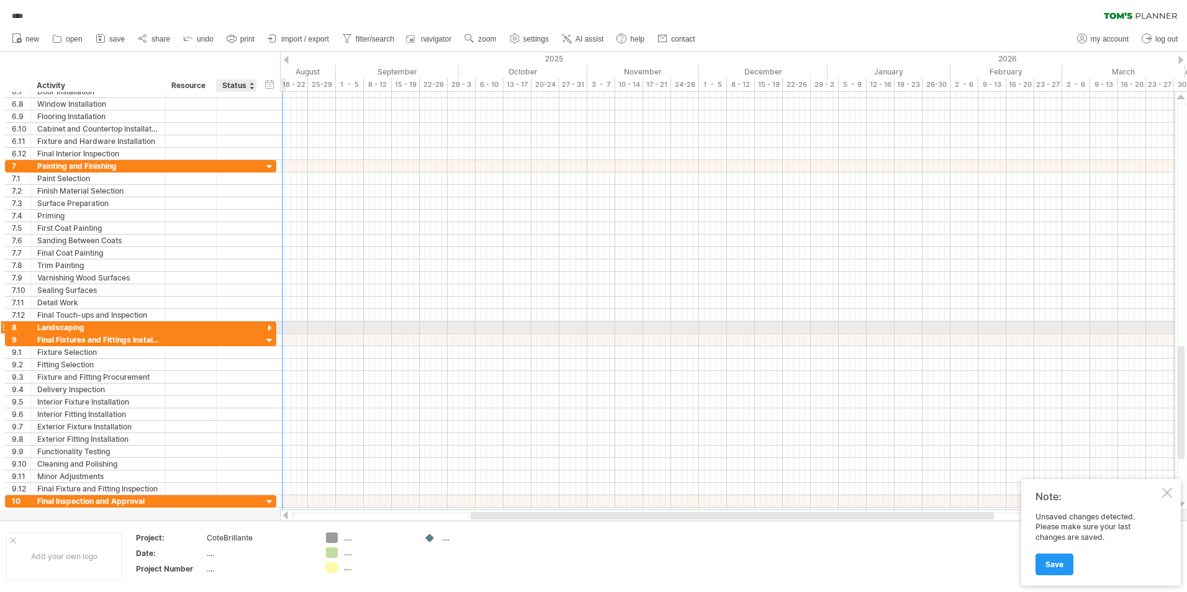
click at [267, 327] on div at bounding box center [270, 329] width 12 height 12
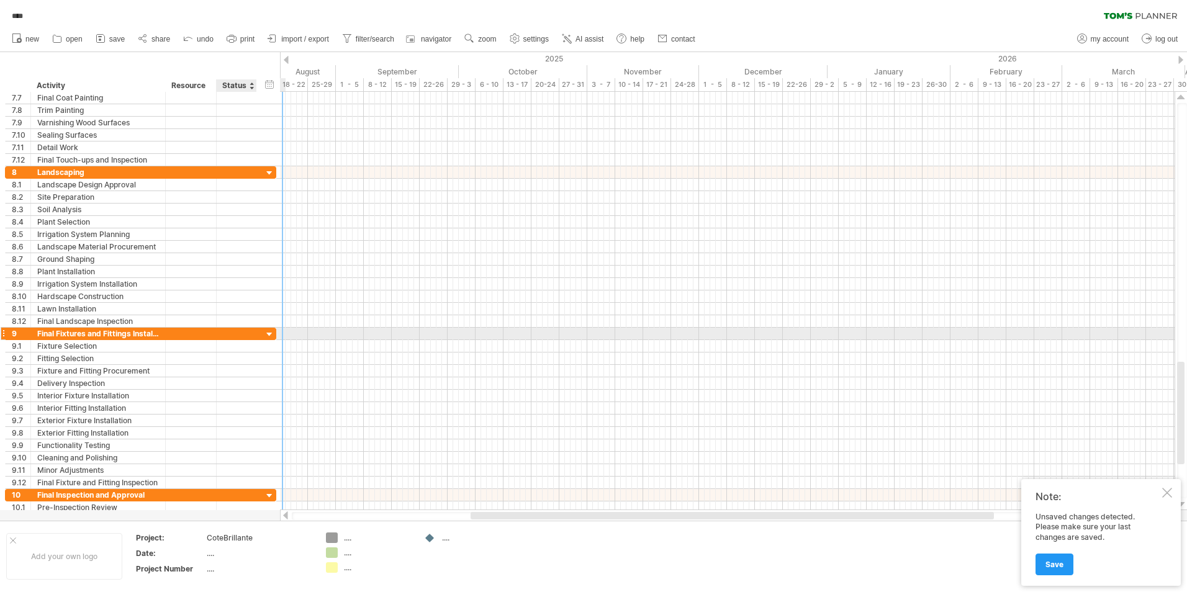
click at [265, 335] on div at bounding box center [270, 335] width 12 height 12
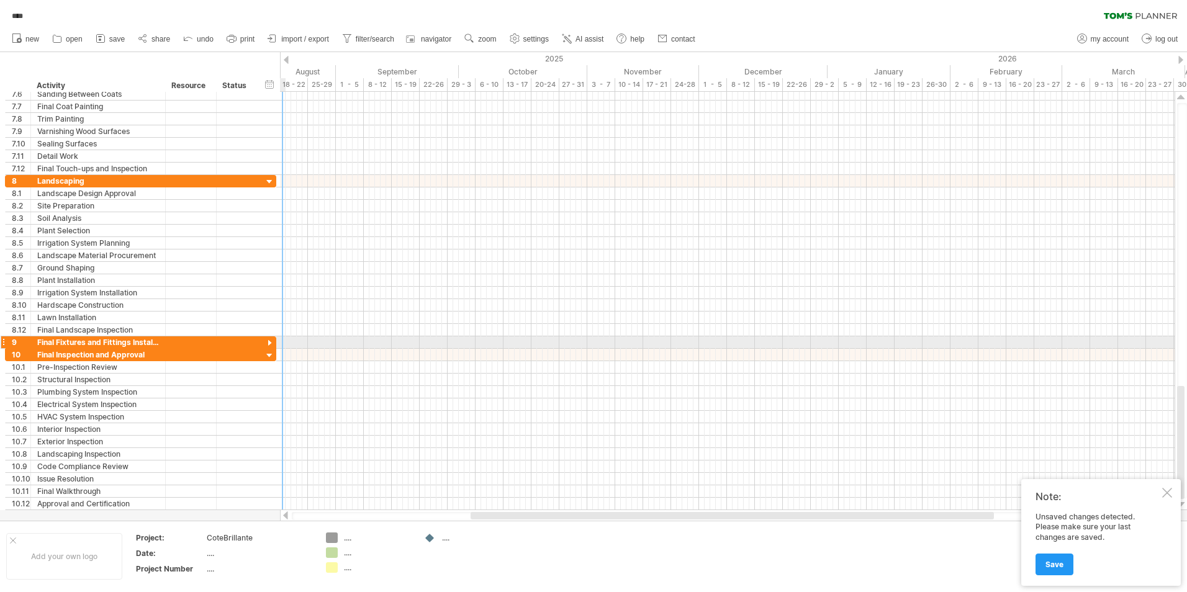
click at [269, 343] on div at bounding box center [270, 344] width 12 height 12
